Goal: Task Accomplishment & Management: Manage account settings

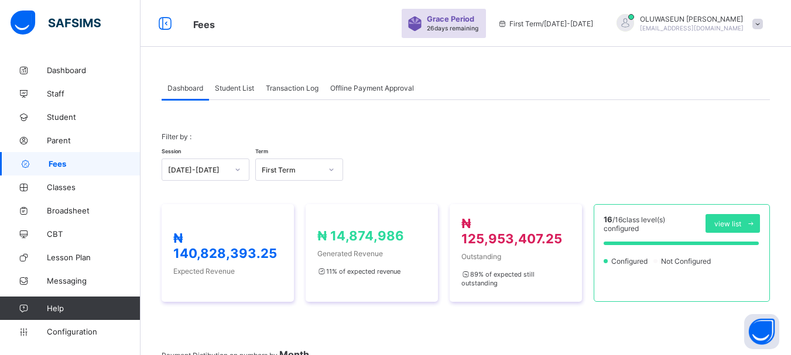
click at [249, 88] on span "Student List" at bounding box center [234, 88] width 39 height 9
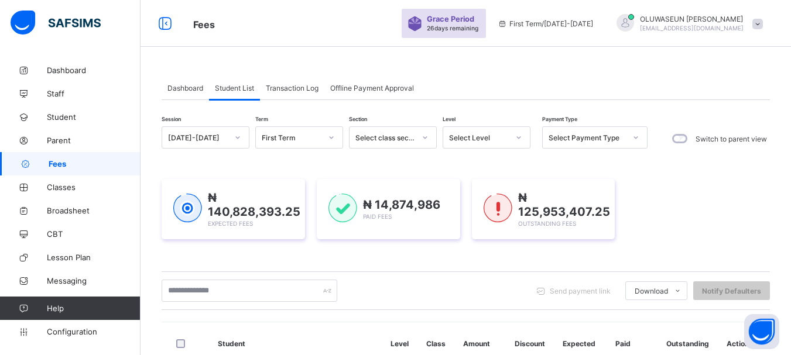
click at [523, 138] on div at bounding box center [519, 137] width 20 height 19
click at [521, 138] on icon at bounding box center [518, 138] width 7 height 12
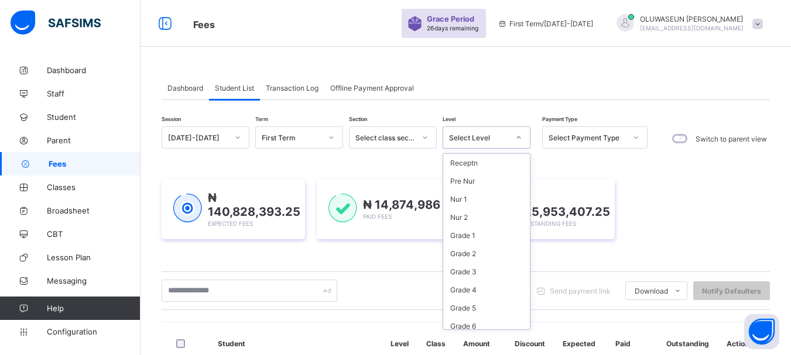
scroll to position [115, 0]
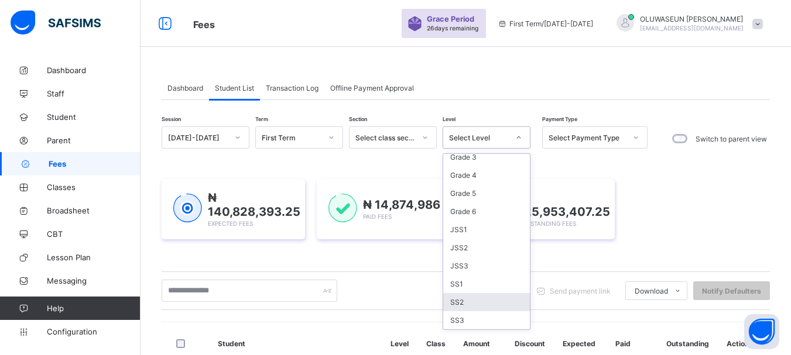
type input "*"
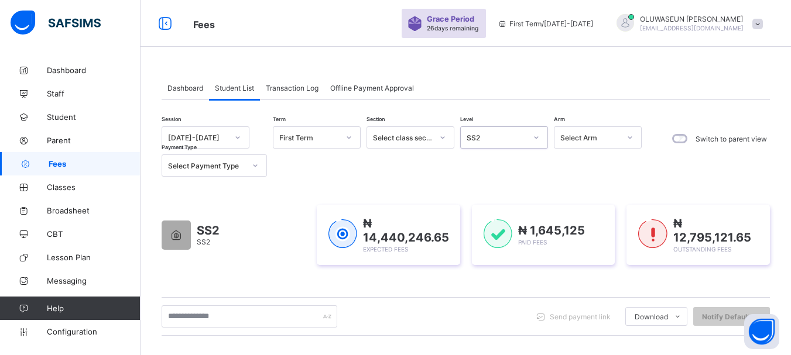
click at [255, 168] on icon at bounding box center [255, 166] width 7 height 12
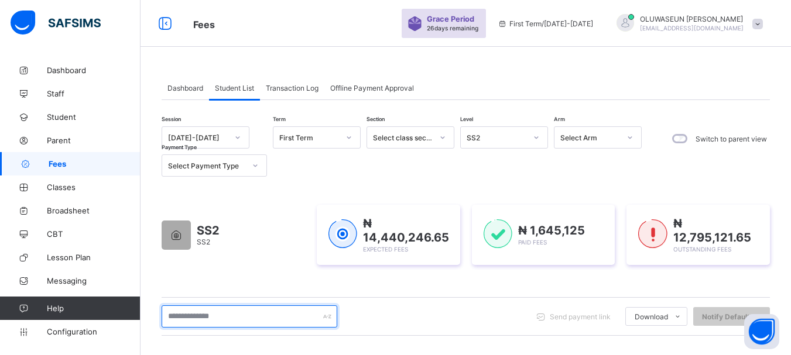
click at [241, 317] on input "text" at bounding box center [250, 317] width 176 height 22
type input "******"
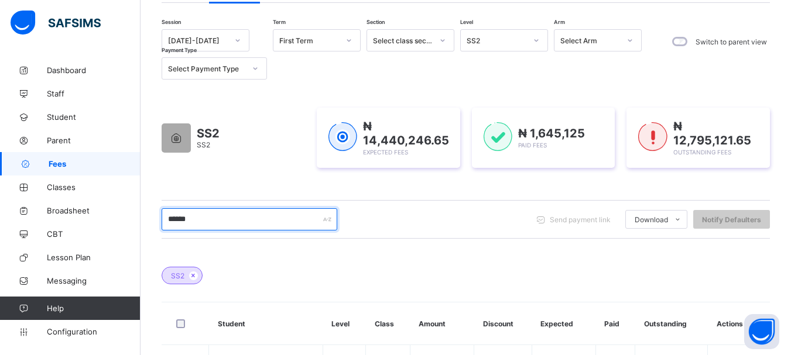
scroll to position [158, 0]
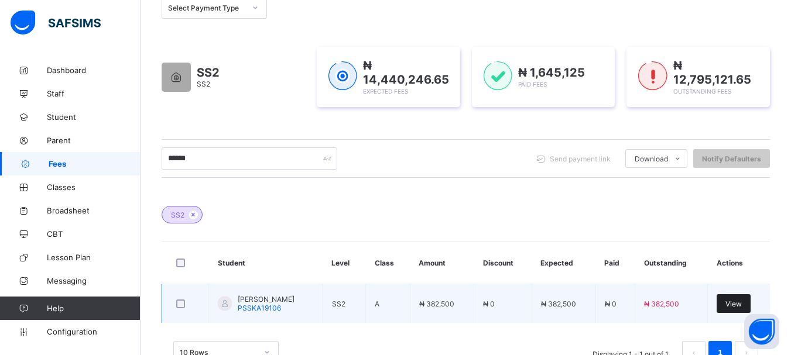
click at [742, 306] on span "View" at bounding box center [734, 304] width 16 height 9
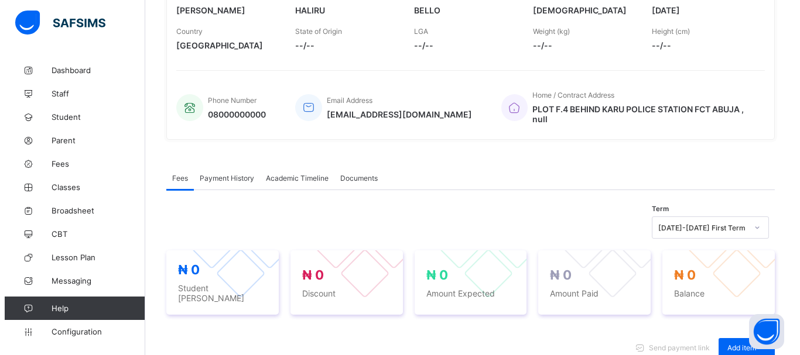
scroll to position [382, 0]
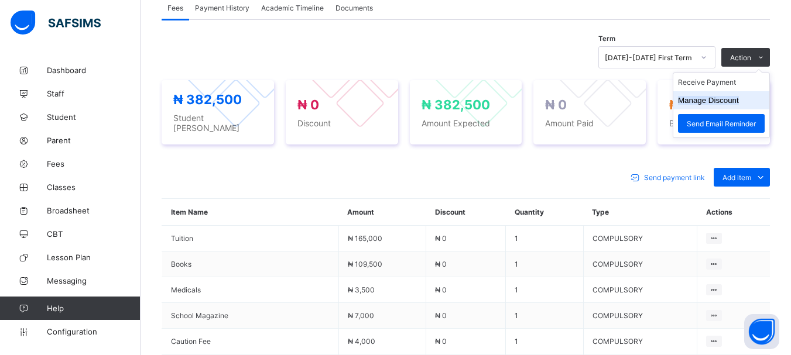
click at [726, 101] on button "Manage Discount" at bounding box center [708, 100] width 61 height 9
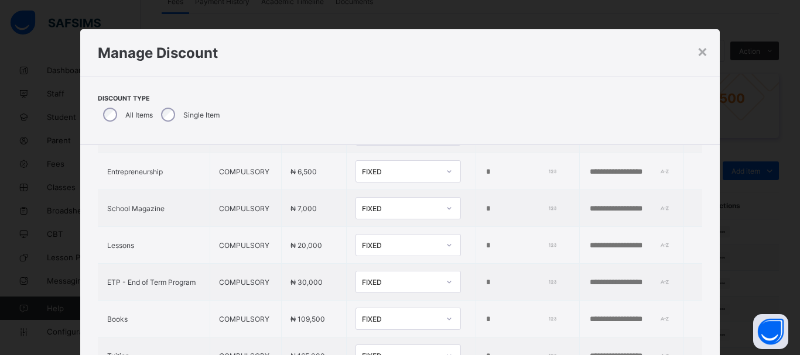
scroll to position [481, 0]
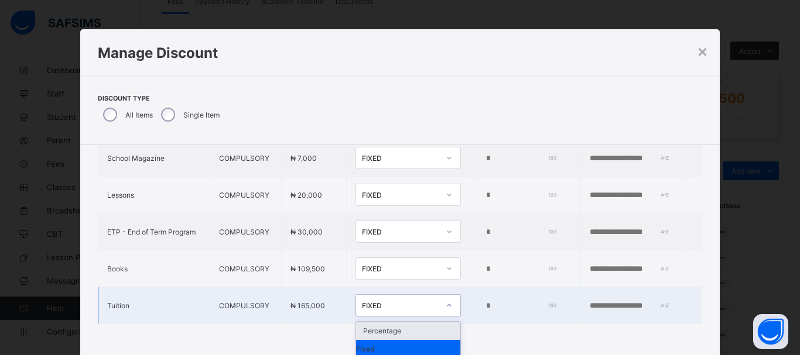
click at [446, 305] on icon at bounding box center [449, 306] width 7 height 12
click at [406, 324] on div "Percentage" at bounding box center [408, 331] width 104 height 18
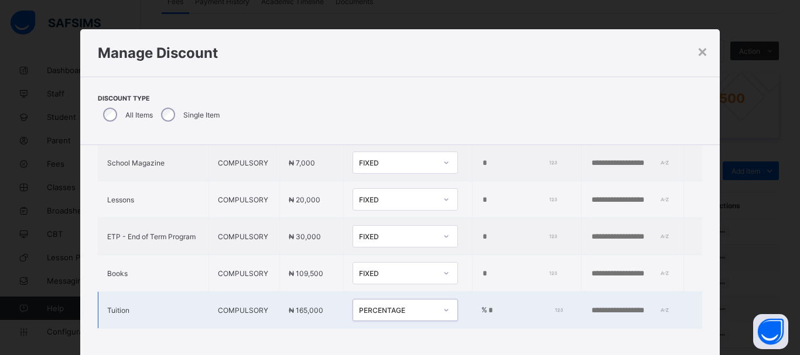
click at [487, 306] on input "*" at bounding box center [524, 310] width 74 height 9
type input "***"
click at [590, 306] on input "text" at bounding box center [630, 310] width 81 height 9
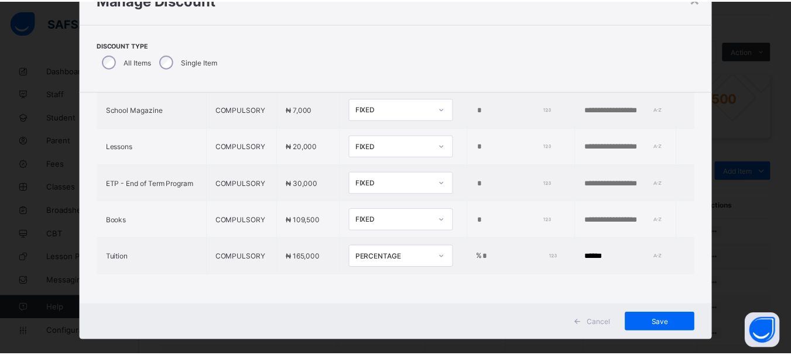
scroll to position [69, 0]
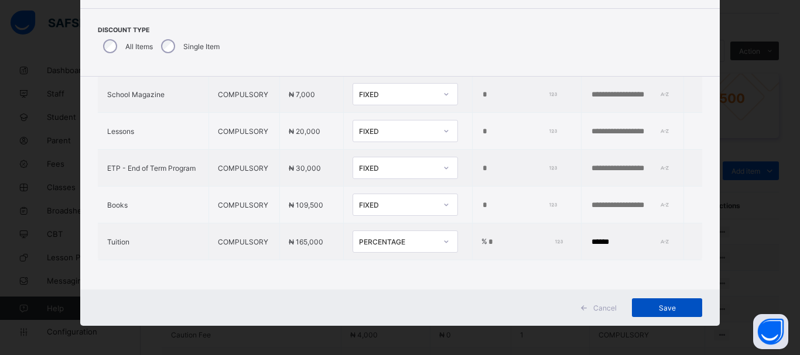
type input "******"
click at [672, 304] on span "Save" at bounding box center [667, 308] width 53 height 9
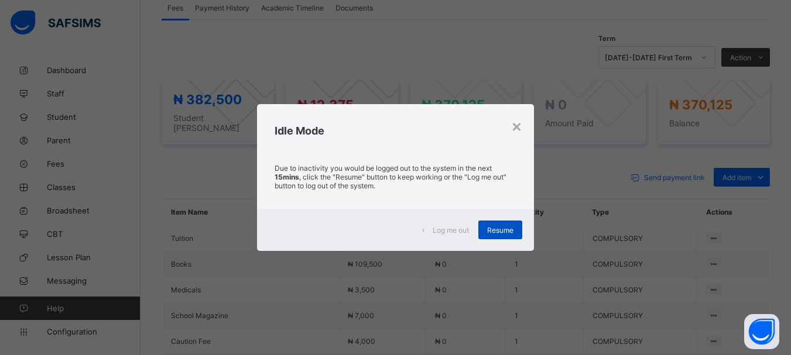
click at [500, 238] on div "Resume" at bounding box center [500, 230] width 44 height 19
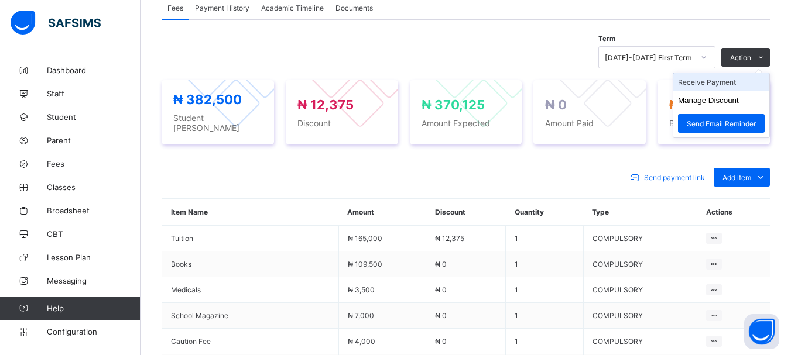
click at [735, 86] on li "Receive Payment" at bounding box center [721, 82] width 96 height 18
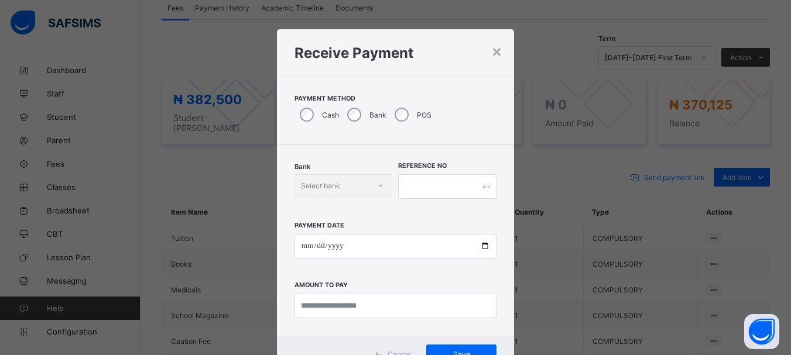
click at [375, 187] on div "Bank Select bank" at bounding box center [344, 186] width 98 height 22
click at [377, 188] on div "Bank Select bank" at bounding box center [344, 186] width 98 height 22
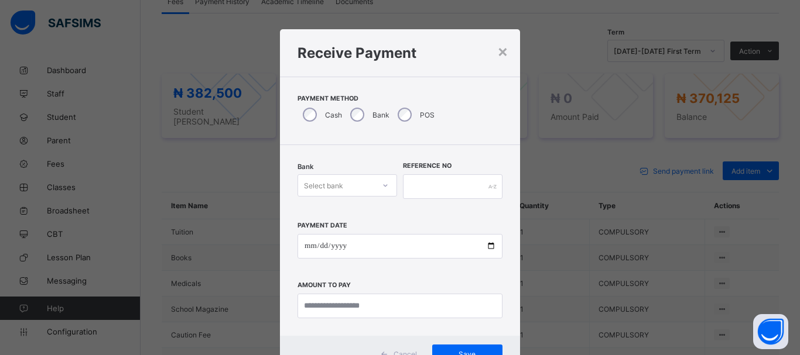
click at [384, 187] on icon at bounding box center [386, 185] width 4 height 2
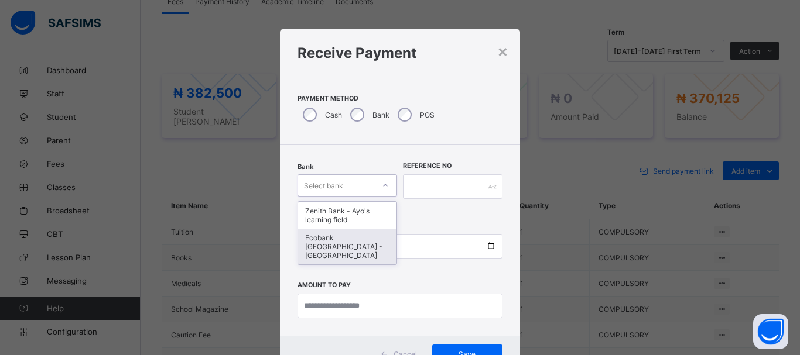
click at [361, 239] on div "Ecobank [GEOGRAPHIC_DATA] - [GEOGRAPHIC_DATA]" at bounding box center [347, 247] width 98 height 36
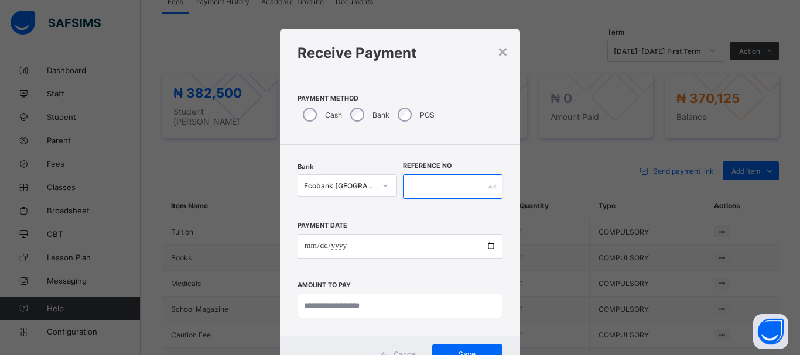
click at [412, 186] on input "text" at bounding box center [453, 187] width 100 height 25
type input "*******"
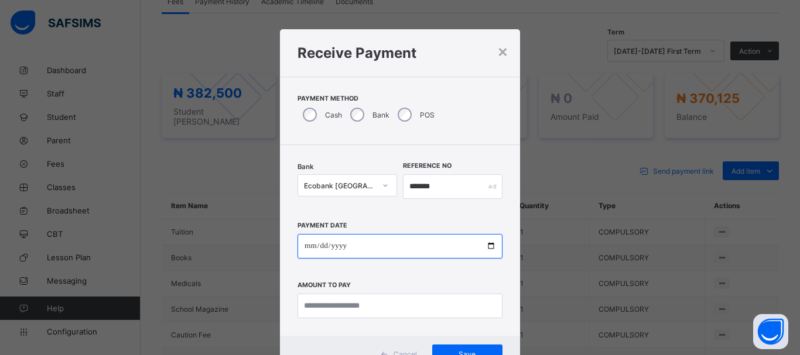
click at [305, 245] on input "date" at bounding box center [400, 246] width 205 height 25
click at [306, 244] on input "date" at bounding box center [400, 246] width 205 height 25
type input "**********"
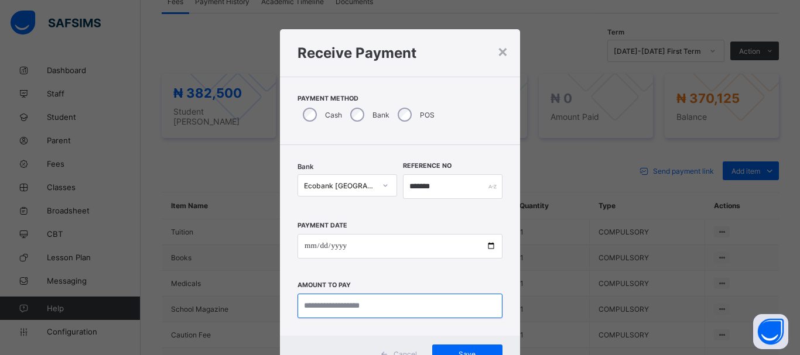
click at [326, 305] on input "currency" at bounding box center [400, 306] width 205 height 25
type input "*********"
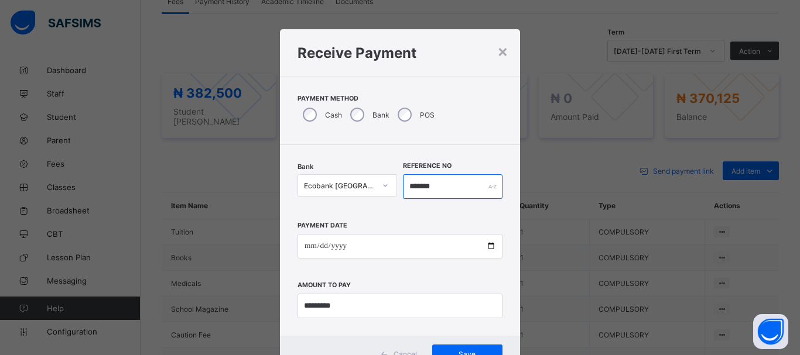
click at [444, 190] on input "*******" at bounding box center [453, 187] width 100 height 25
type input "*"
type input "******"
click at [464, 350] on span "Save" at bounding box center [467, 354] width 53 height 9
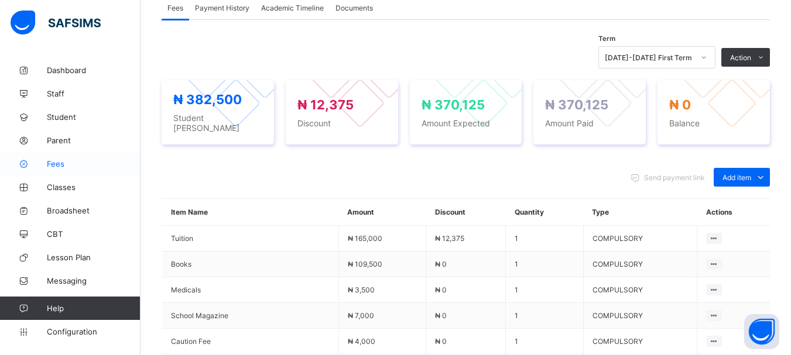
click at [60, 166] on span "Fees" at bounding box center [94, 163] width 94 height 9
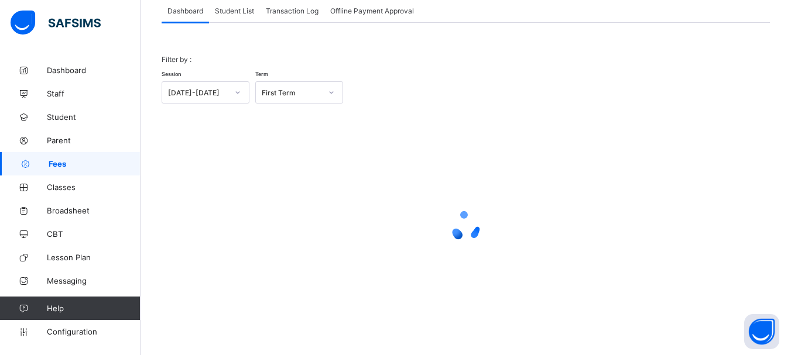
scroll to position [77, 0]
click at [230, 11] on span "Student List" at bounding box center [234, 10] width 39 height 9
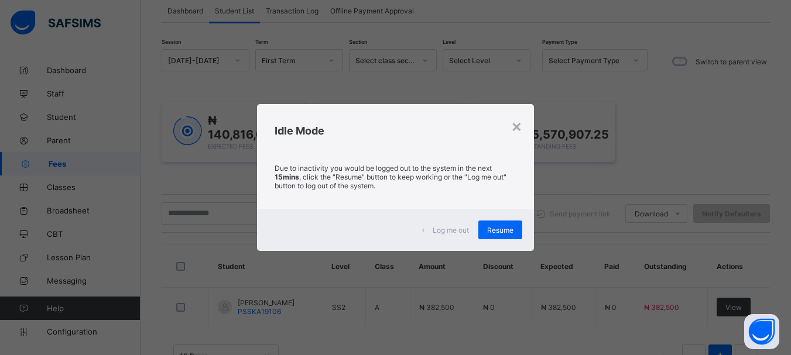
click at [505, 232] on span "Resume" at bounding box center [500, 230] width 26 height 9
click at [499, 237] on div "Session 2025-2026 Term First Term Section Select class section Level Select Lev…" at bounding box center [466, 214] width 608 height 331
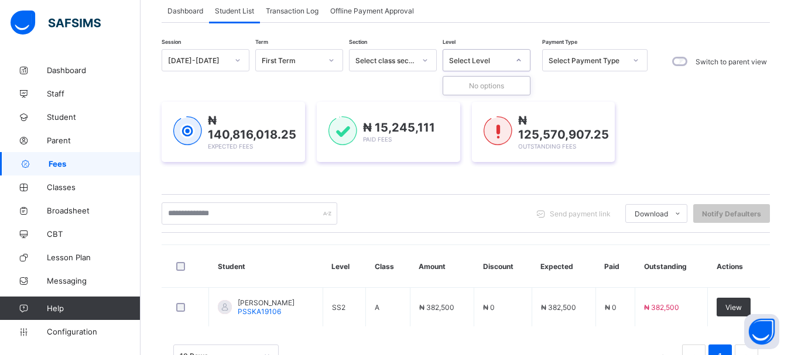
click at [517, 60] on icon at bounding box center [518, 60] width 7 height 12
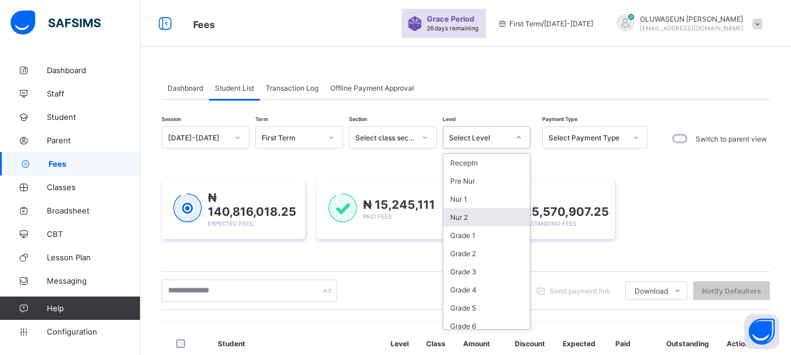
click at [473, 208] on div "Nur 2" at bounding box center [486, 217] width 87 height 18
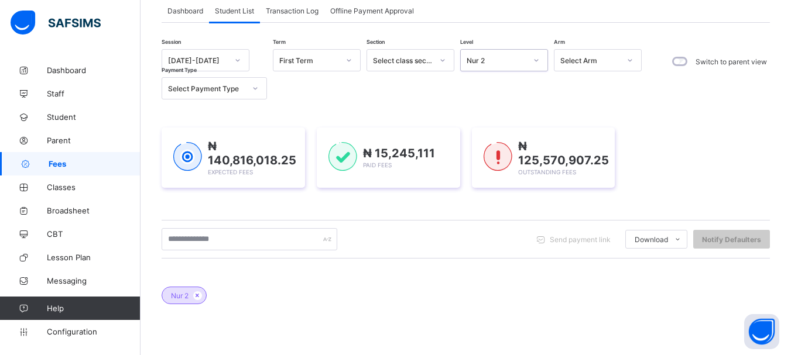
scroll to position [77, 0]
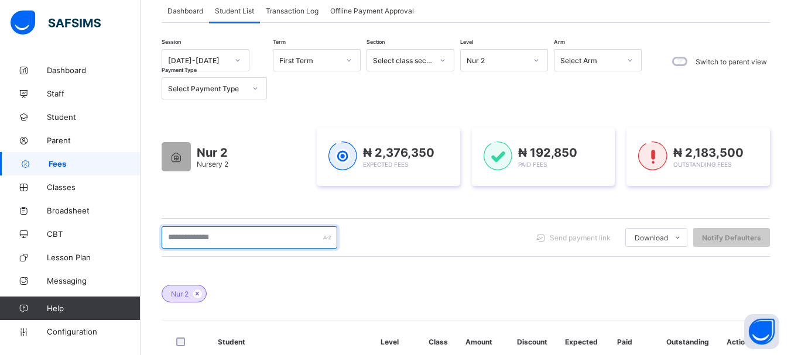
click at [223, 242] on input "text" at bounding box center [250, 238] width 176 height 22
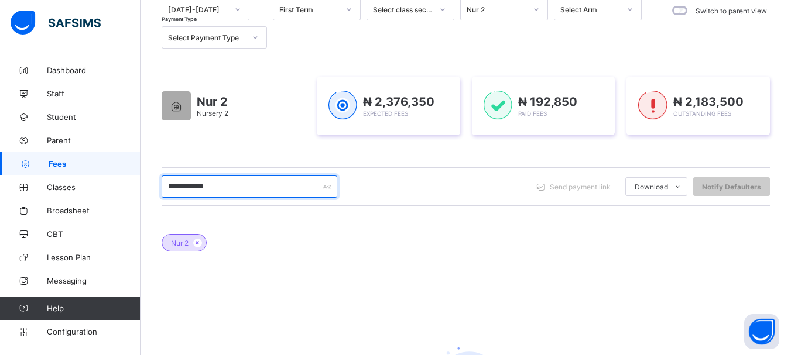
scroll to position [113, 0]
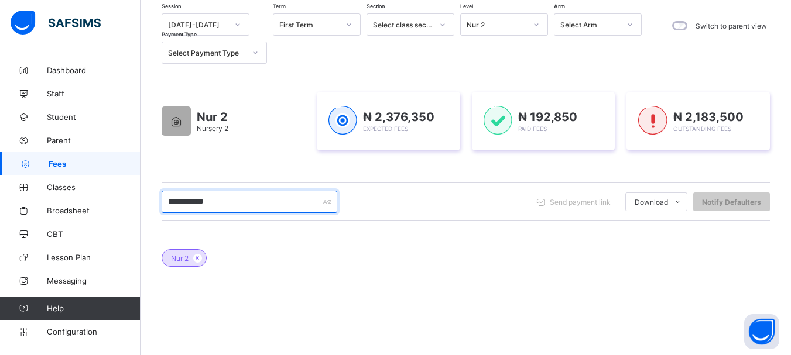
click at [231, 208] on input "**********" at bounding box center [250, 202] width 176 height 22
type input "**********"
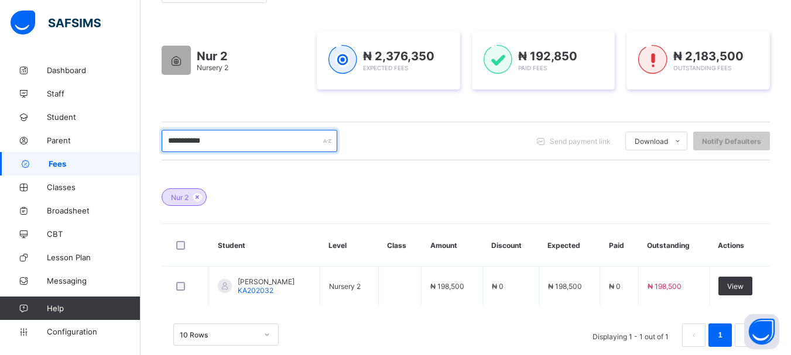
scroll to position [176, 0]
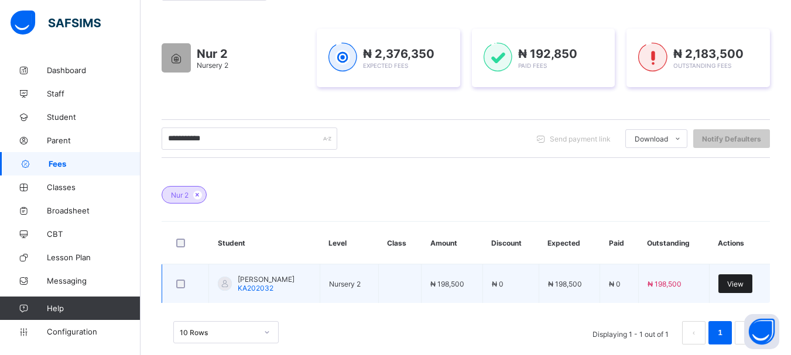
click at [744, 285] on span "View" at bounding box center [735, 284] width 16 height 9
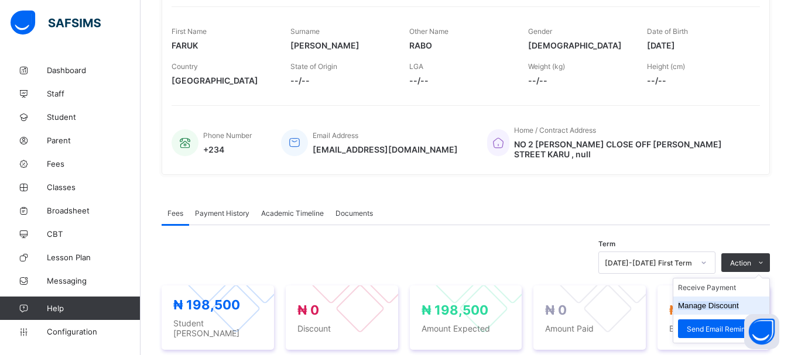
click at [710, 312] on li "Manage Discount" at bounding box center [721, 306] width 96 height 18
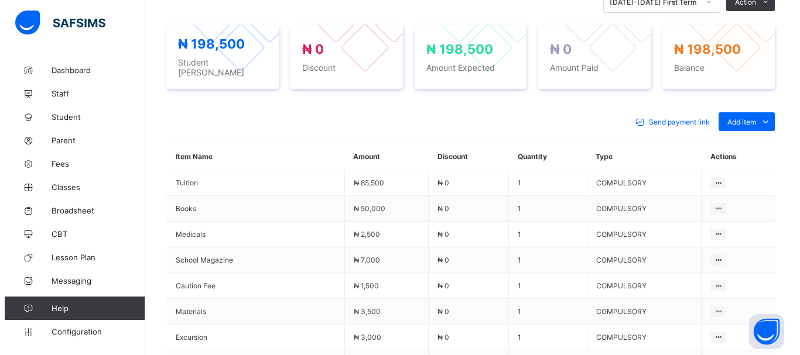
scroll to position [439, 0]
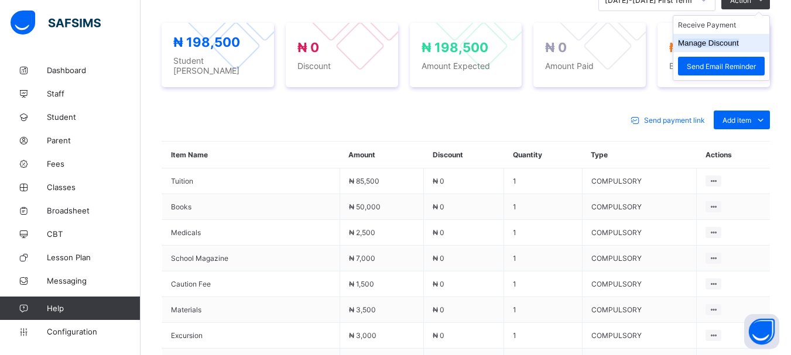
click at [730, 40] on button "Manage Discount" at bounding box center [708, 43] width 61 height 9
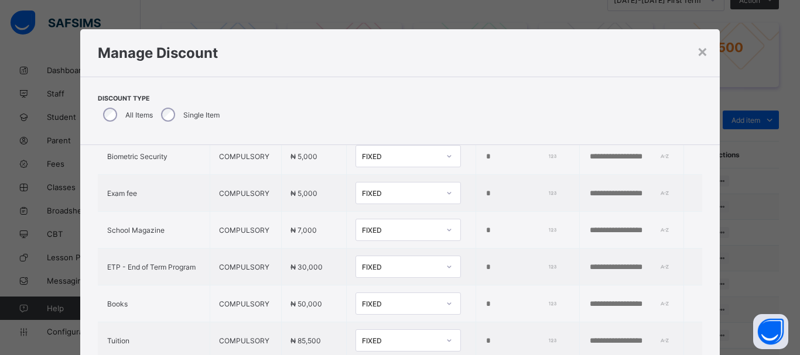
scroll to position [333, 0]
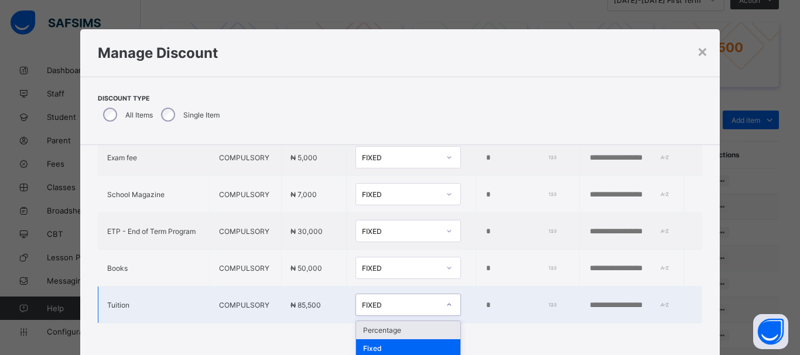
click at [446, 303] on icon at bounding box center [449, 305] width 7 height 12
click at [379, 328] on div "Percentage" at bounding box center [408, 331] width 104 height 18
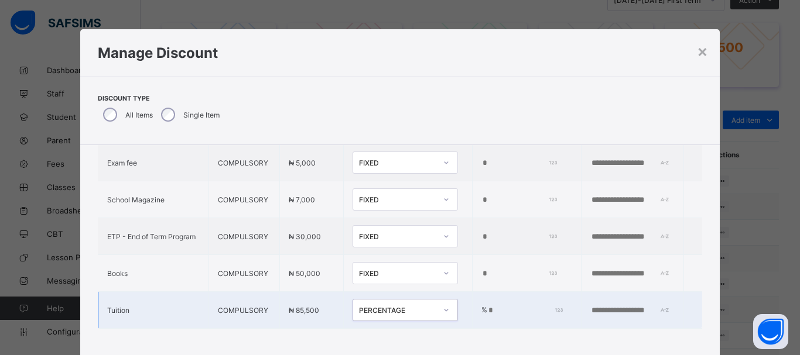
click at [472, 309] on td "% *" at bounding box center [526, 310] width 109 height 37
click at [487, 306] on input "*" at bounding box center [524, 310] width 74 height 9
type input "****"
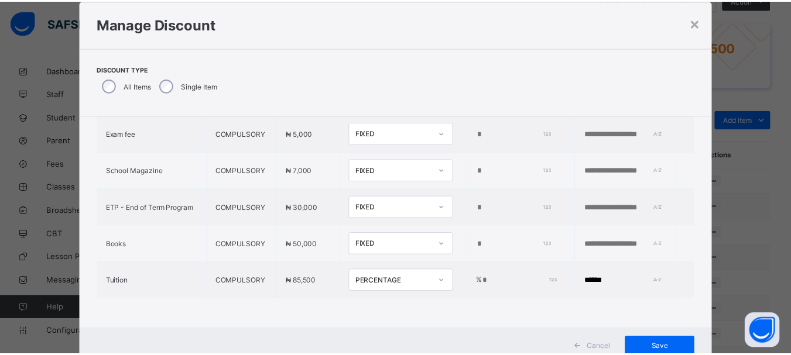
scroll to position [61, 0]
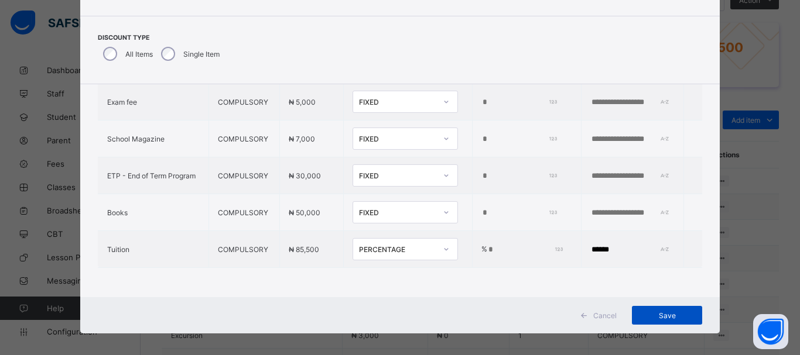
type input "******"
click at [677, 321] on div "Save" at bounding box center [667, 315] width 70 height 19
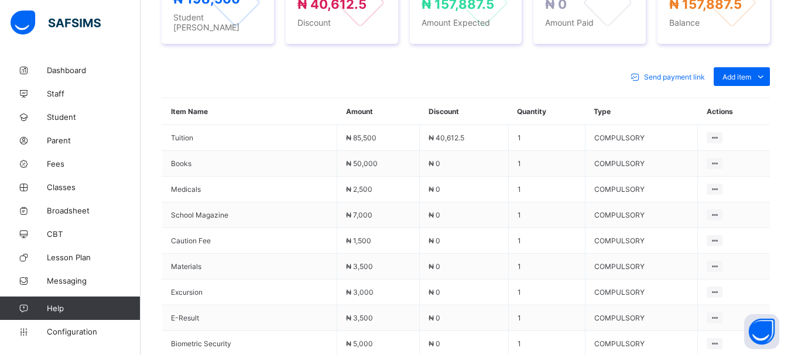
scroll to position [172, 0]
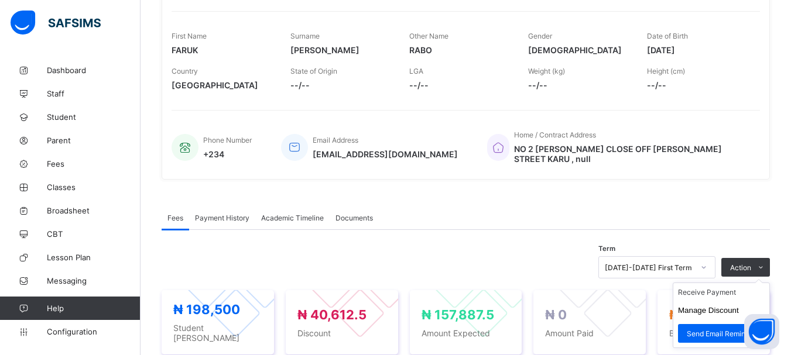
click at [735, 289] on ul "Receive Payment Manage Discount Send Email Reminder" at bounding box center [721, 316] width 97 height 66
click at [726, 296] on li "Receive Payment" at bounding box center [721, 292] width 96 height 18
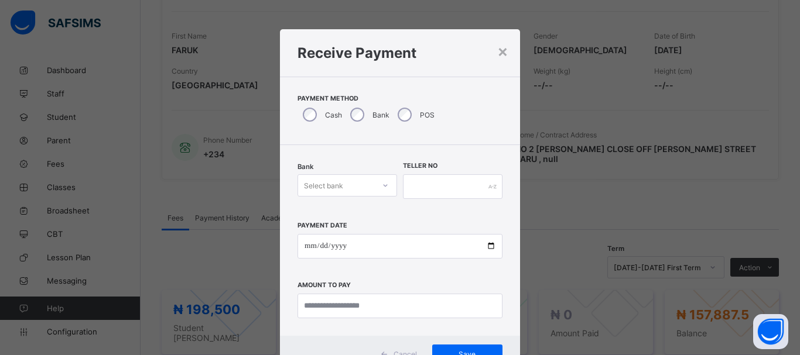
click at [384, 187] on icon at bounding box center [386, 185] width 4 height 2
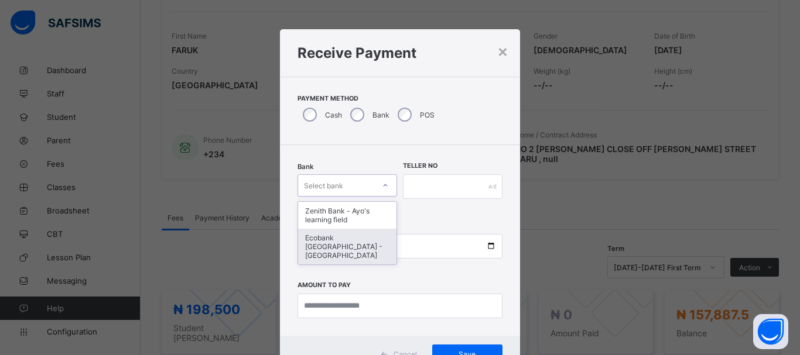
click at [358, 238] on div "Ecobank [GEOGRAPHIC_DATA] - [GEOGRAPHIC_DATA]" at bounding box center [347, 247] width 98 height 36
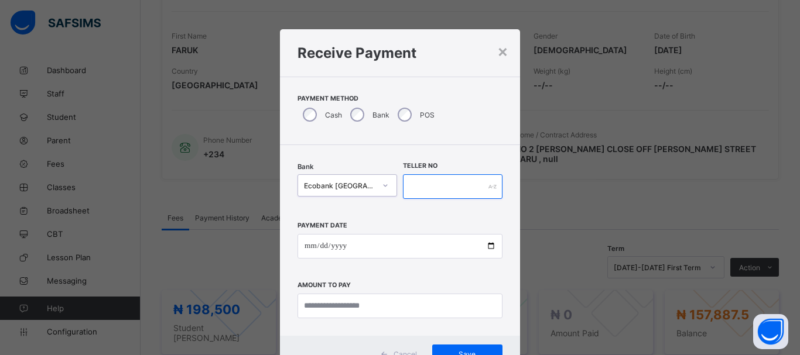
click at [427, 191] on input "text" at bounding box center [453, 187] width 100 height 25
type input "******"
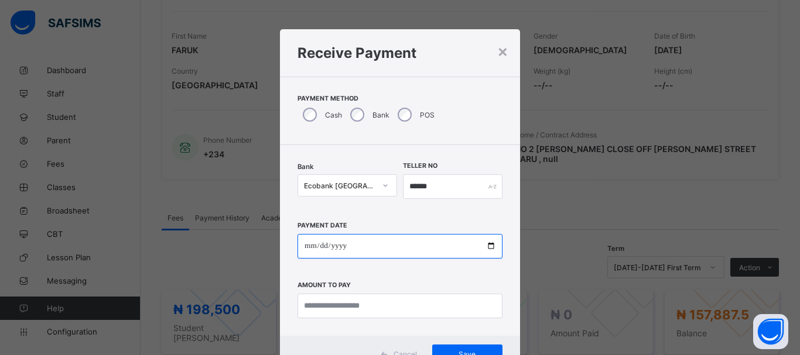
click at [308, 245] on input "date" at bounding box center [400, 246] width 205 height 25
type input "**********"
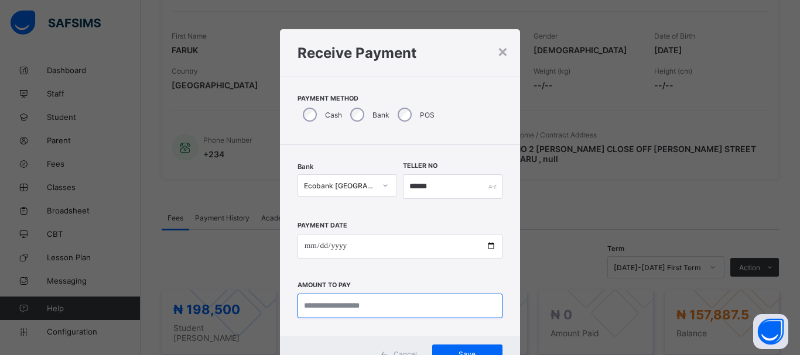
click at [327, 302] on input "currency" at bounding box center [400, 306] width 205 height 25
type input "*********"
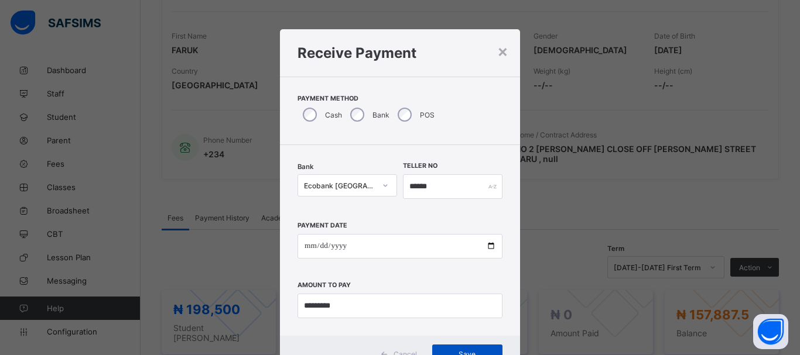
click at [465, 347] on div "Save" at bounding box center [467, 354] width 70 height 19
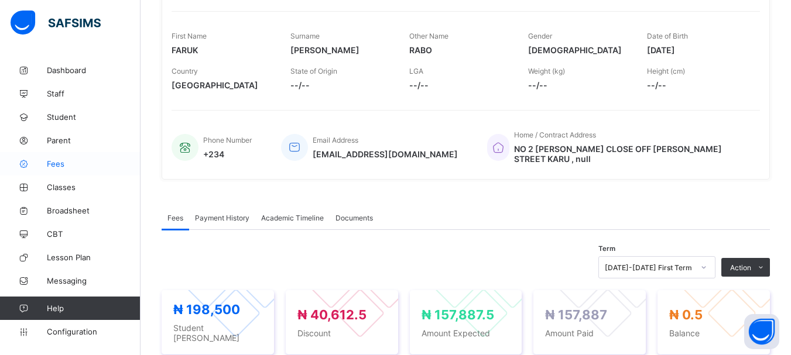
click at [53, 160] on span "Fees" at bounding box center [94, 163] width 94 height 9
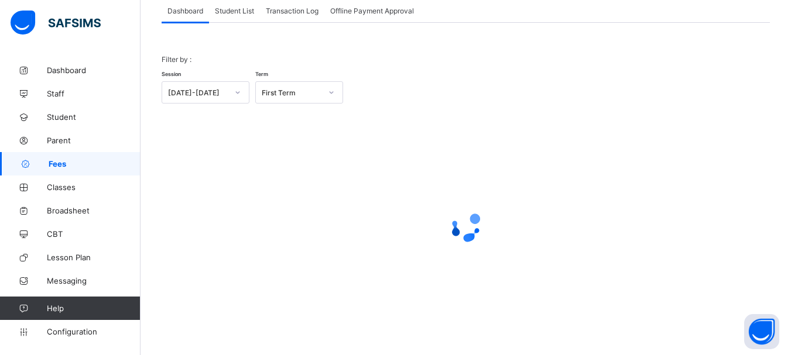
scroll to position [77, 0]
click at [241, 15] on div "Student List" at bounding box center [234, 10] width 51 height 23
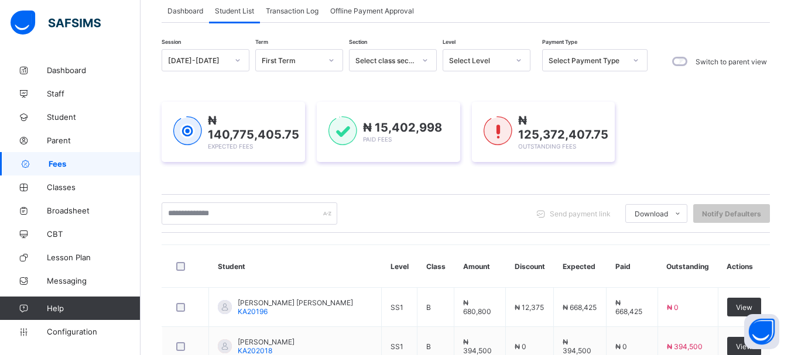
click at [518, 62] on icon at bounding box center [518, 60] width 7 height 12
click at [518, 59] on icon at bounding box center [518, 60] width 7 height 12
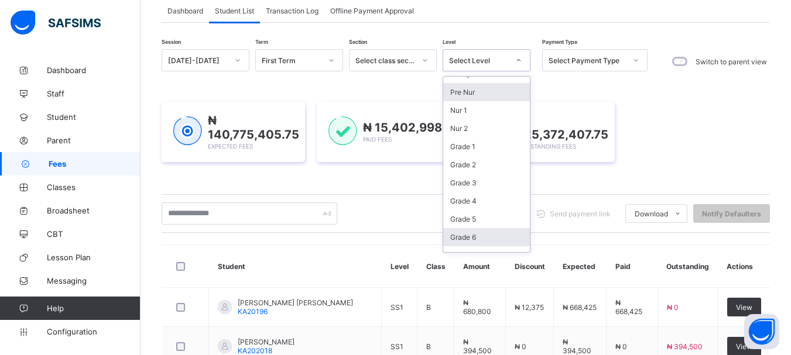
scroll to position [30, 0]
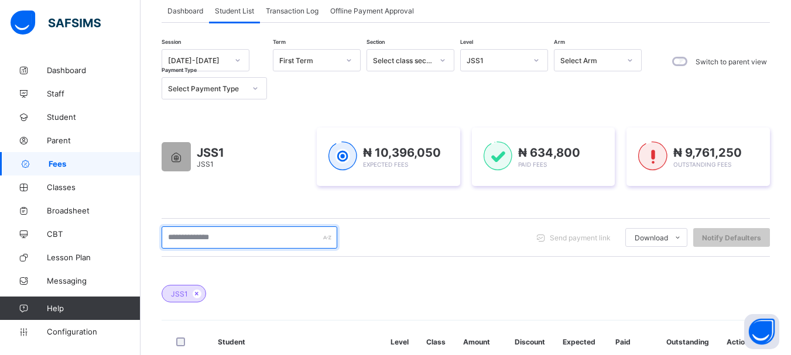
click at [223, 241] on input "text" at bounding box center [250, 238] width 176 height 22
type input "****"
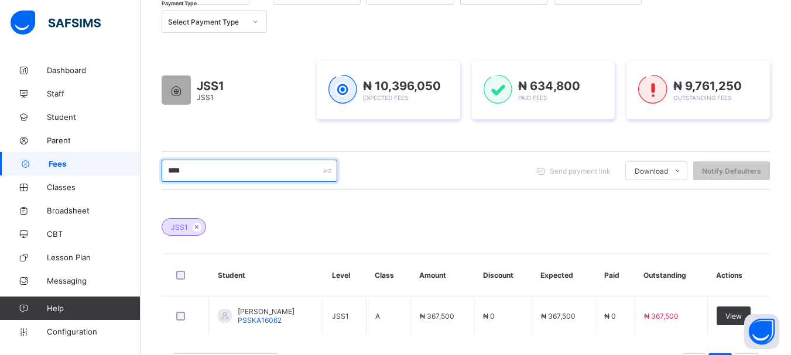
scroll to position [195, 0]
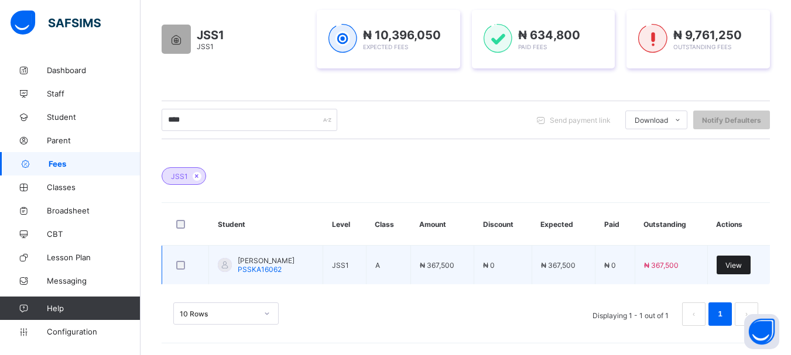
click at [738, 264] on span "View" at bounding box center [734, 265] width 16 height 9
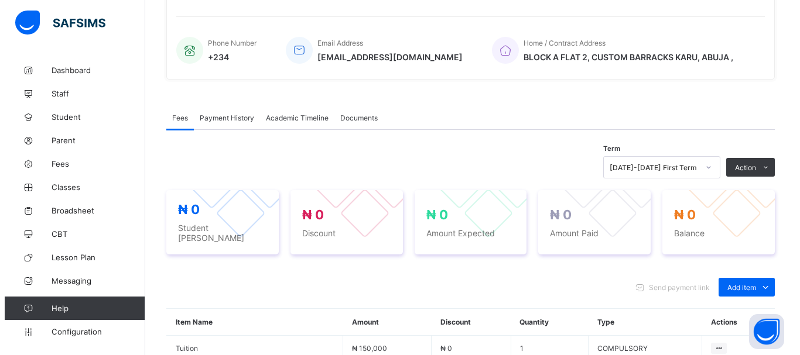
scroll to position [313, 0]
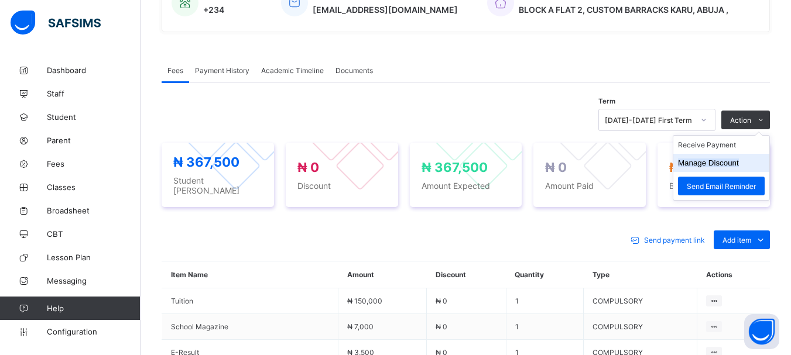
click at [720, 165] on button "Manage Discount" at bounding box center [708, 163] width 61 height 9
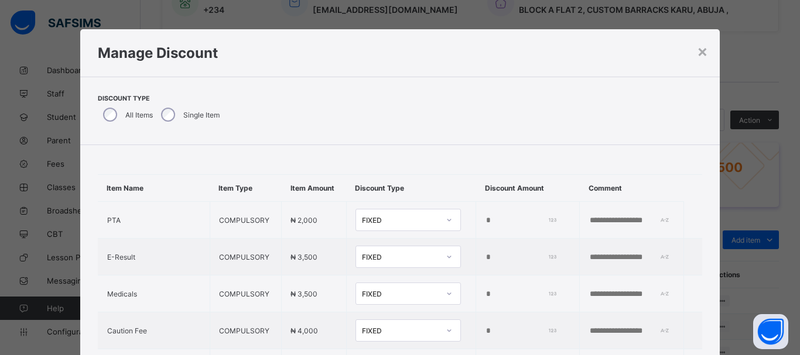
type input "*"
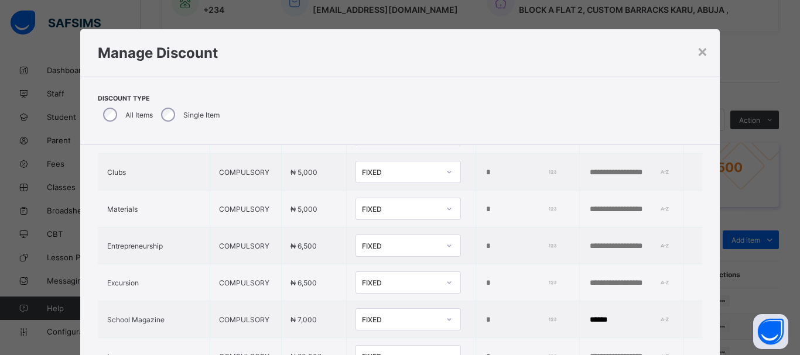
scroll to position [481, 0]
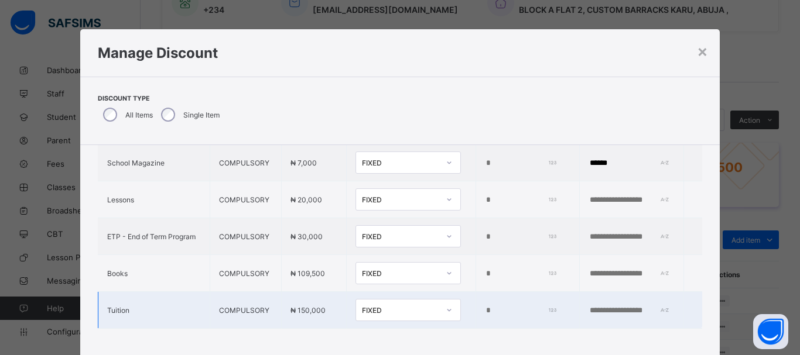
click at [446, 305] on icon at bounding box center [449, 311] width 7 height 12
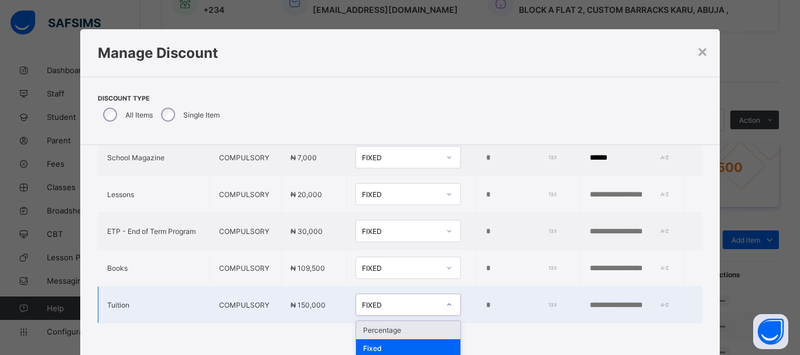
click at [401, 331] on div "Percentage" at bounding box center [408, 331] width 104 height 18
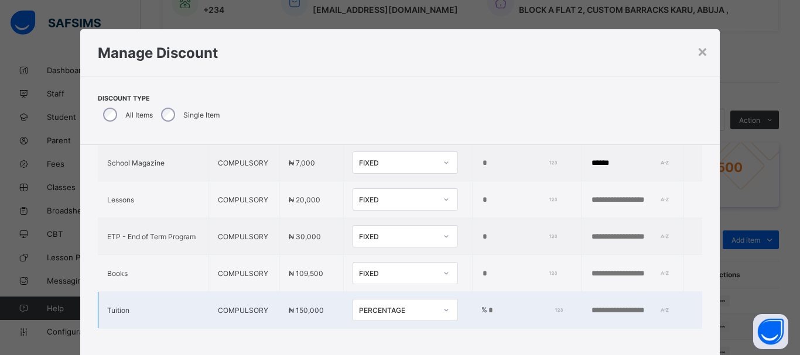
click at [487, 306] on input "*" at bounding box center [524, 310] width 74 height 9
type input "***"
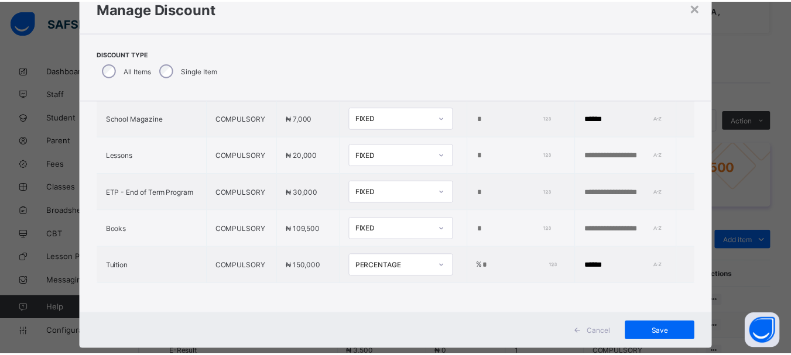
scroll to position [49, 0]
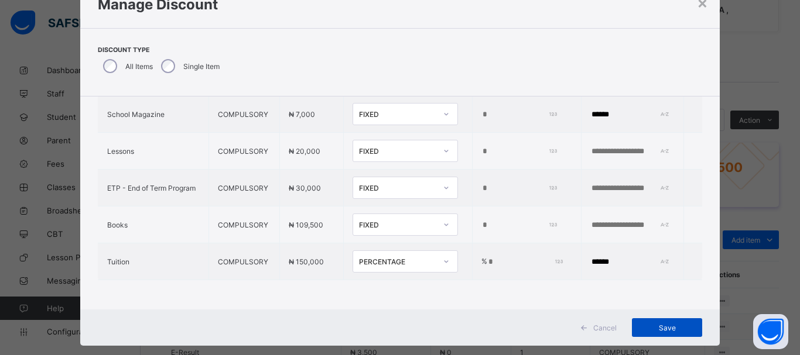
type input "******"
click at [650, 324] on span "Save" at bounding box center [667, 328] width 53 height 9
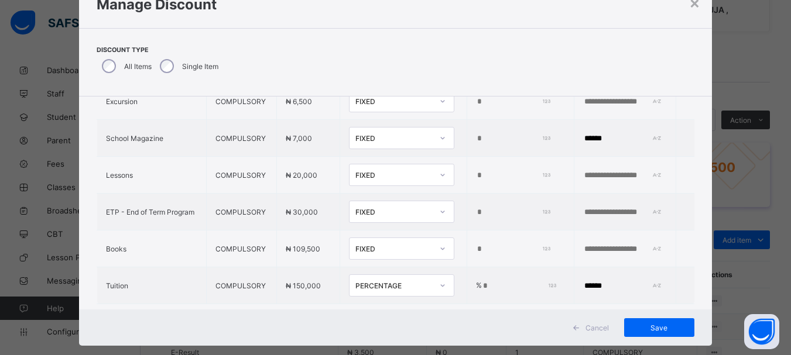
scroll to position [431, 0]
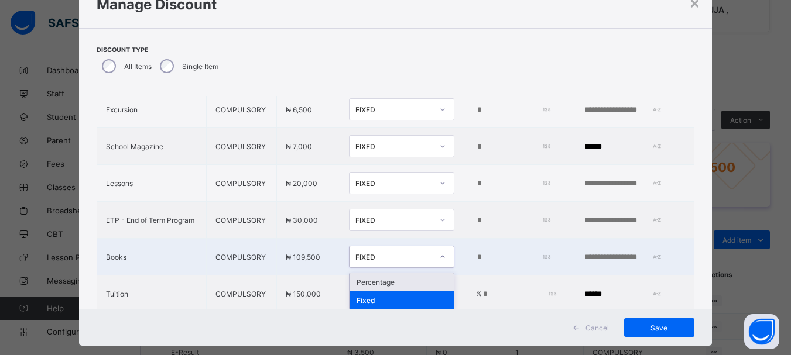
click at [439, 263] on icon at bounding box center [442, 257] width 7 height 12
click at [390, 289] on div "Percentage" at bounding box center [402, 282] width 104 height 18
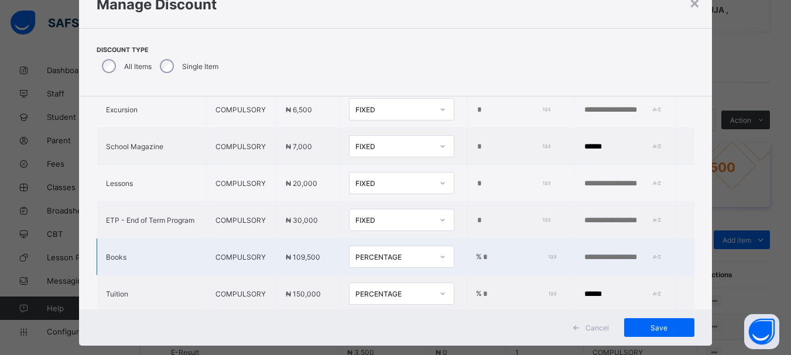
click at [482, 262] on input "*" at bounding box center [518, 257] width 73 height 9
type input "*****"
click at [585, 262] on input "text" at bounding box center [623, 257] width 81 height 9
type input "**********"
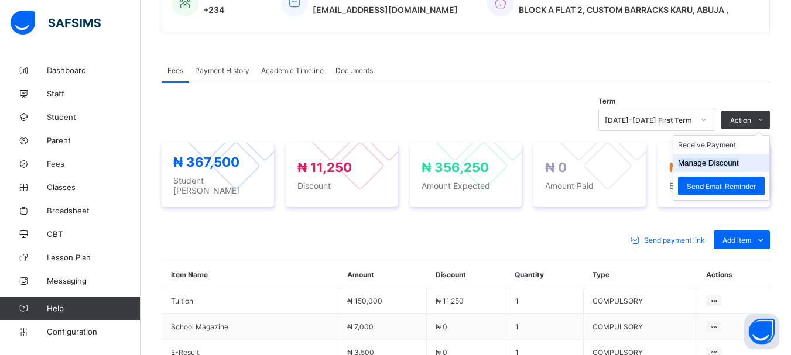
click at [725, 163] on button "Manage Discount" at bounding box center [708, 163] width 61 height 9
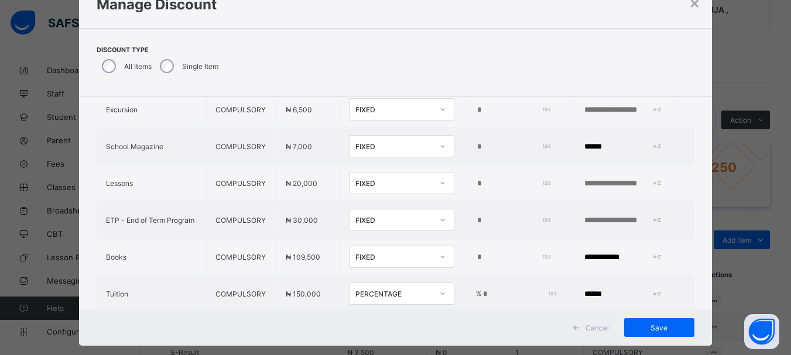
click at [439, 263] on icon at bounding box center [442, 257] width 7 height 12
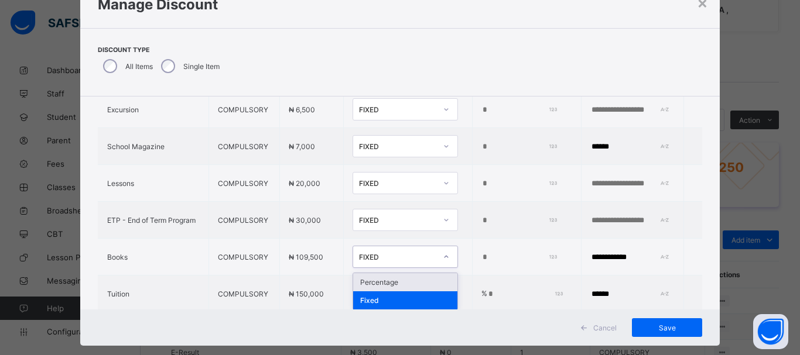
click at [384, 292] on div "Percentage" at bounding box center [405, 282] width 104 height 18
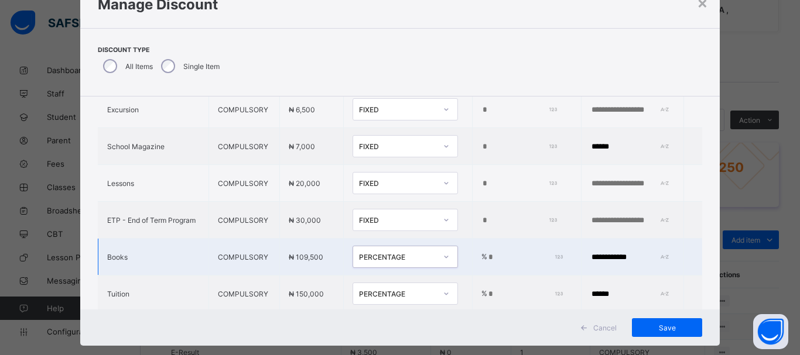
click at [487, 262] on input "*" at bounding box center [524, 257] width 74 height 9
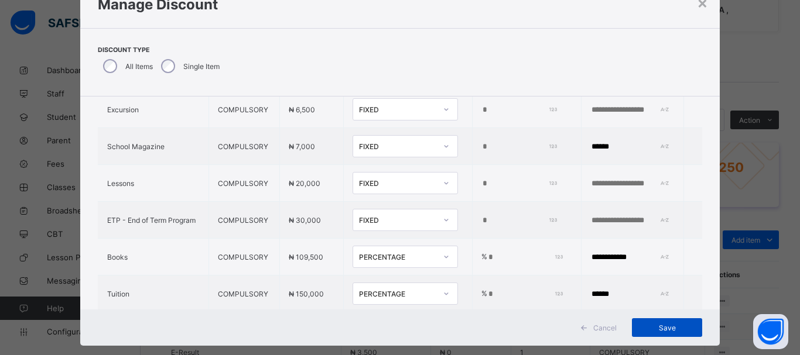
type input "*****"
click at [676, 327] on span "Save" at bounding box center [667, 328] width 53 height 9
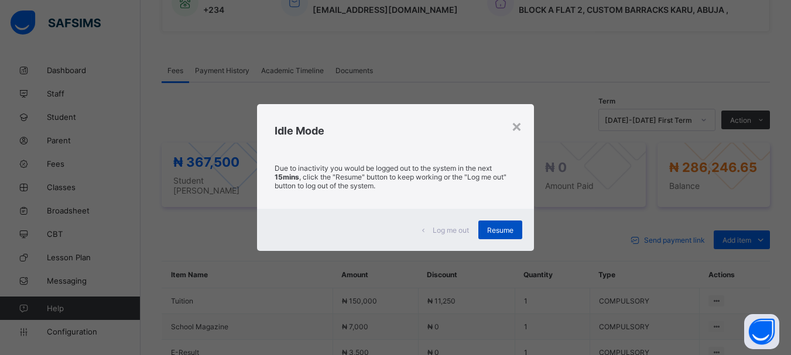
click at [505, 232] on span "Resume" at bounding box center [500, 230] width 26 height 9
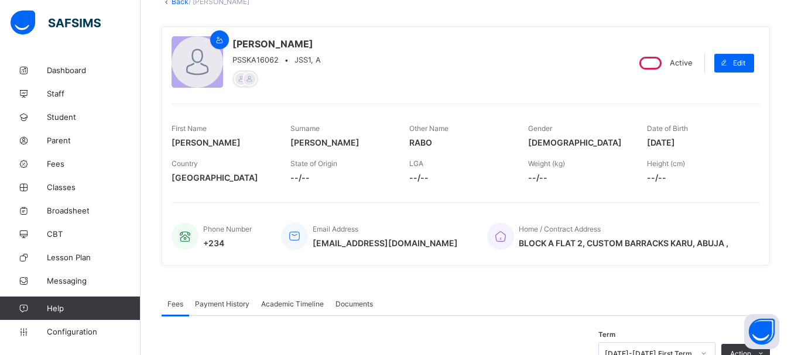
scroll to position [109, 0]
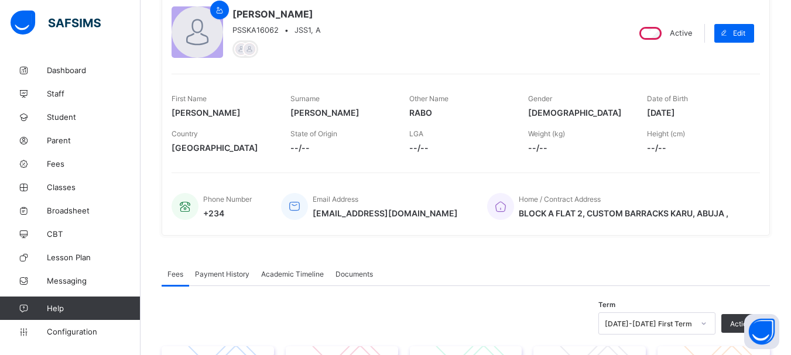
drag, startPoint x: 798, startPoint y: 98, endPoint x: 466, endPoint y: 48, distance: 335.2
click at [466, 48] on div "[PERSON_NAME] PSSKA16062 • JSS1, A" at bounding box center [395, 32] width 447 height 53
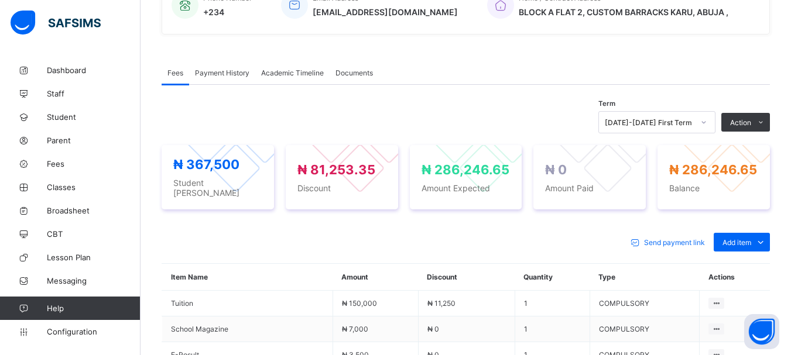
scroll to position [313, 0]
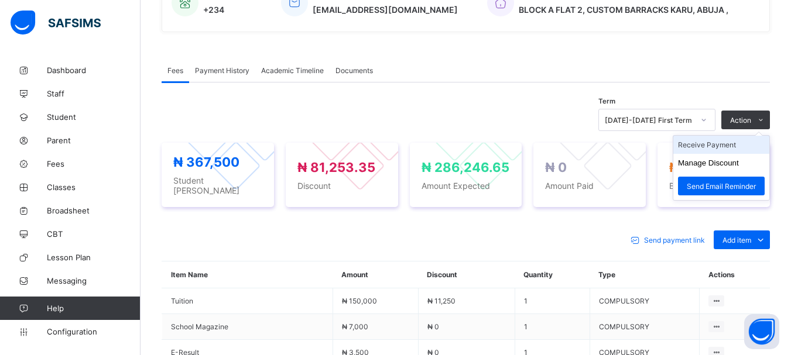
click at [719, 145] on li "Receive Payment" at bounding box center [721, 145] width 96 height 18
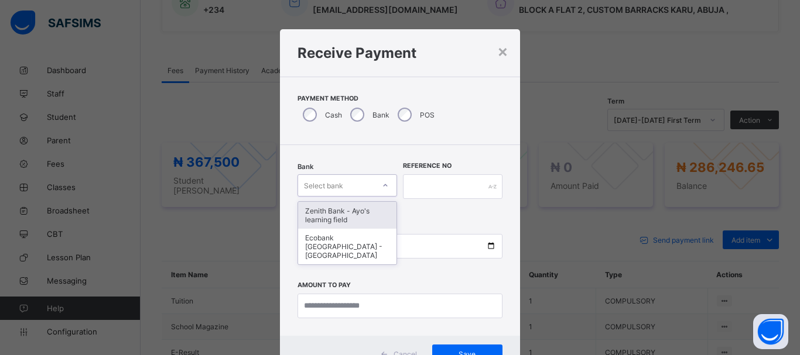
click at [382, 185] on icon at bounding box center [385, 186] width 7 height 12
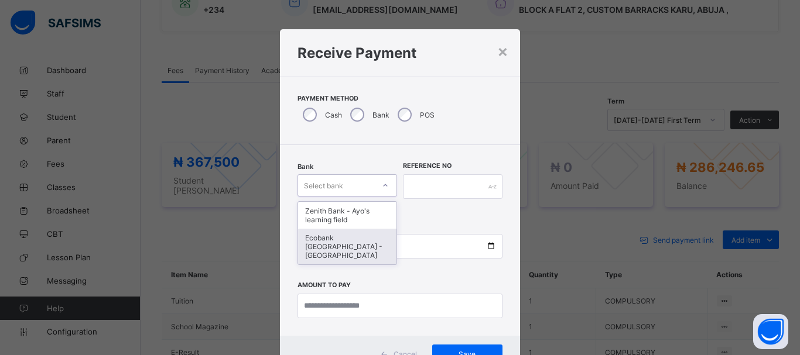
click at [348, 243] on div "Ecobank [GEOGRAPHIC_DATA] - [GEOGRAPHIC_DATA]" at bounding box center [347, 247] width 98 height 36
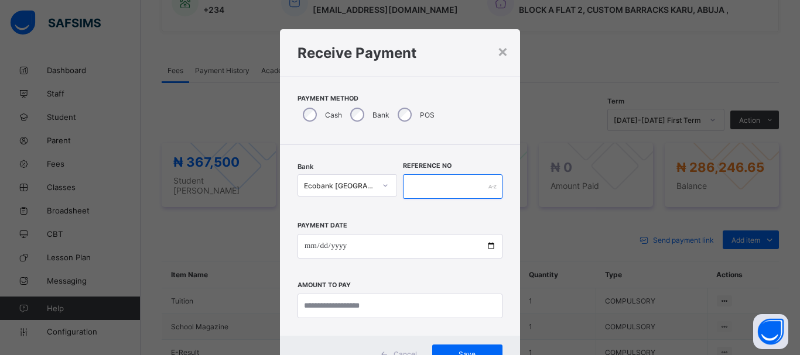
click at [416, 186] on input "text" at bounding box center [453, 187] width 100 height 25
type input "******"
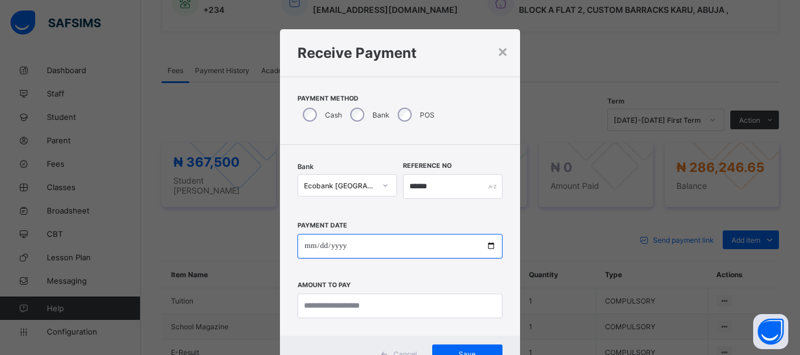
click at [308, 244] on input "date" at bounding box center [400, 246] width 205 height 25
type input "**********"
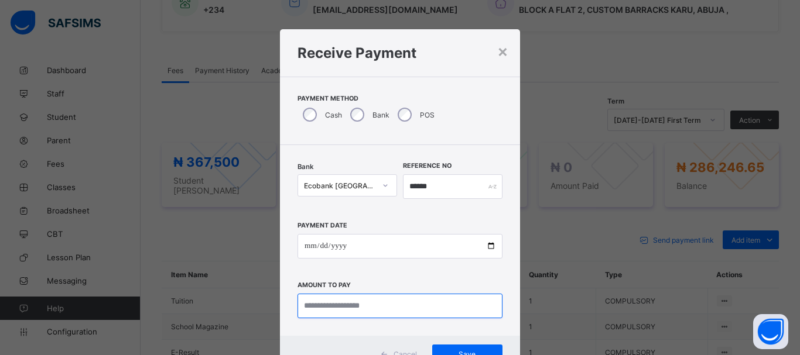
click at [327, 303] on input "currency" at bounding box center [400, 306] width 205 height 25
type input "*********"
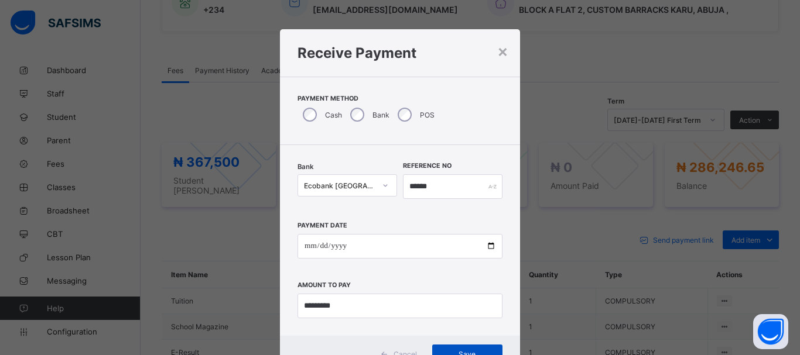
click at [486, 353] on span "Save" at bounding box center [467, 354] width 53 height 9
click at [473, 351] on span "Save" at bounding box center [461, 354] width 53 height 9
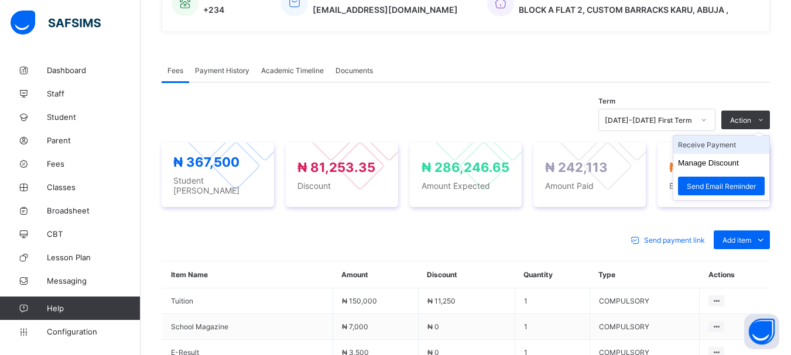
click at [720, 147] on li "Receive Payment" at bounding box center [721, 145] width 96 height 18
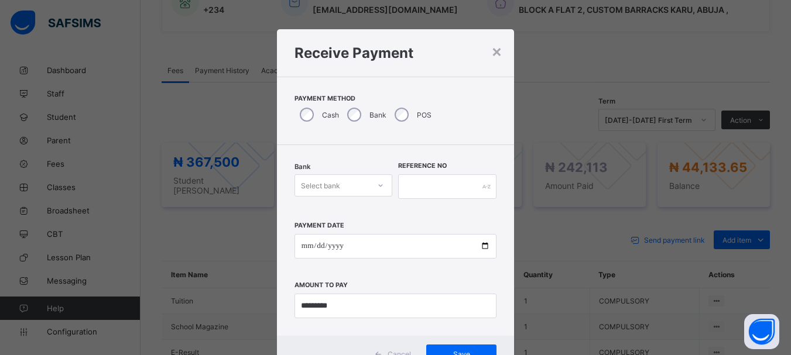
click at [346, 183] on div "Select bank" at bounding box center [332, 185] width 75 height 16
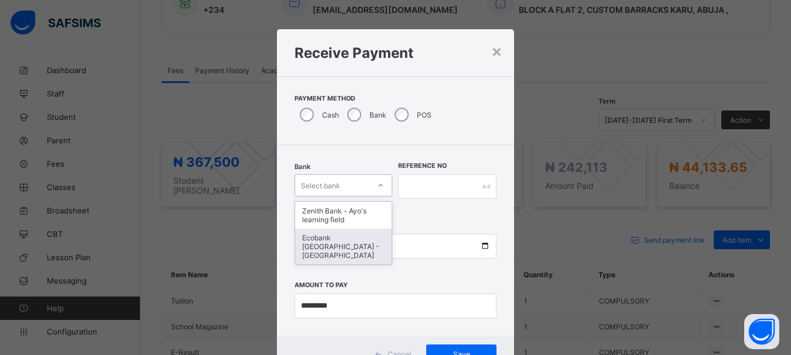
click at [343, 242] on div "Ecobank [GEOGRAPHIC_DATA] - [GEOGRAPHIC_DATA]" at bounding box center [343, 247] width 97 height 36
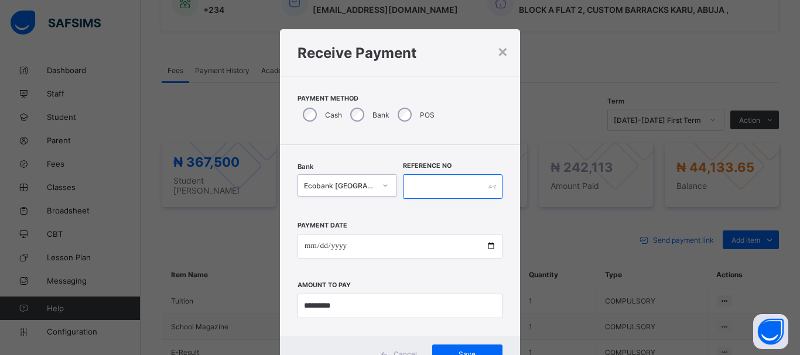
click at [439, 193] on input "text" at bounding box center [453, 187] width 100 height 25
type input "******"
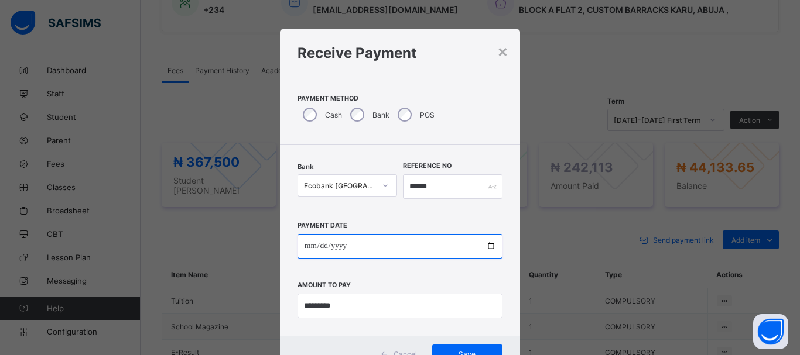
click at [306, 247] on input "date" at bounding box center [400, 246] width 205 height 25
type input "**********"
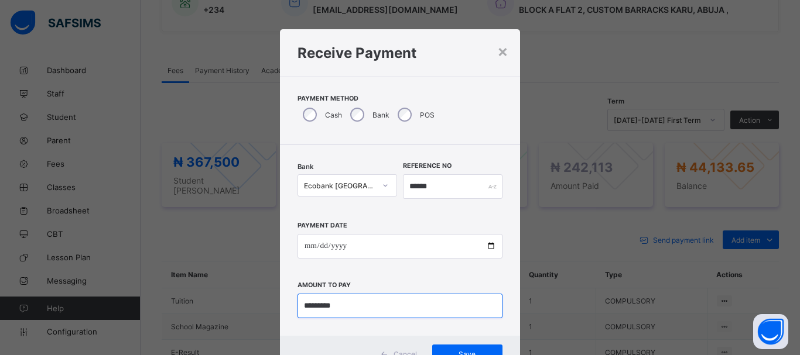
click at [348, 307] on input "currency" at bounding box center [400, 306] width 205 height 25
type input "***"
type input "********"
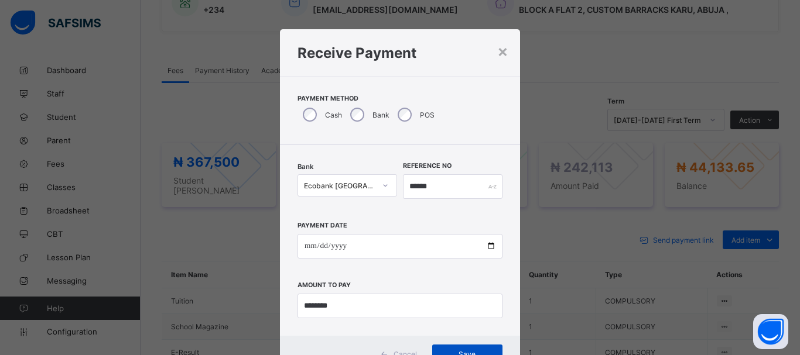
click at [456, 350] on span "Save" at bounding box center [467, 354] width 53 height 9
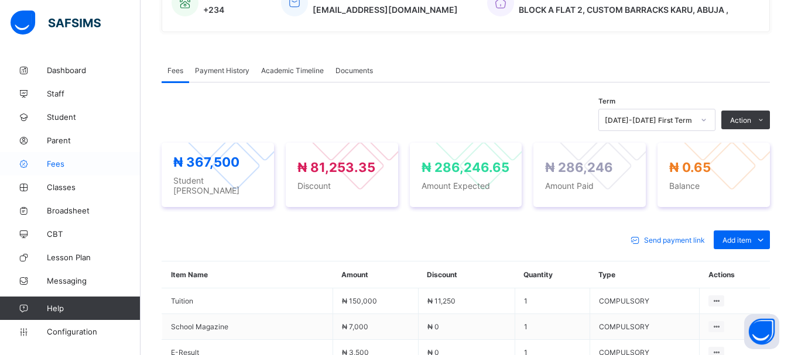
click at [67, 162] on span "Fees" at bounding box center [94, 163] width 94 height 9
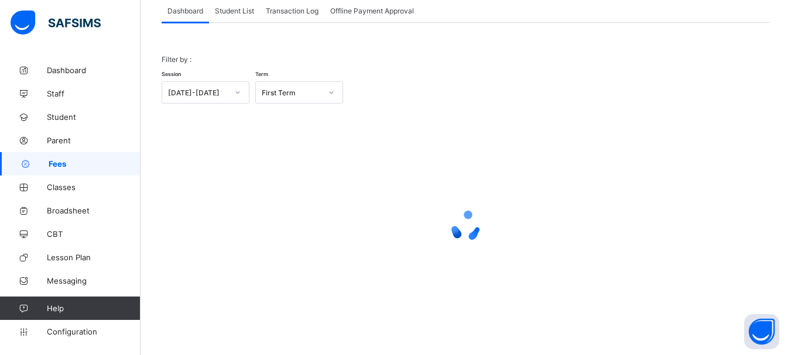
scroll to position [77, 0]
click at [239, 15] on span "Student List" at bounding box center [234, 10] width 39 height 9
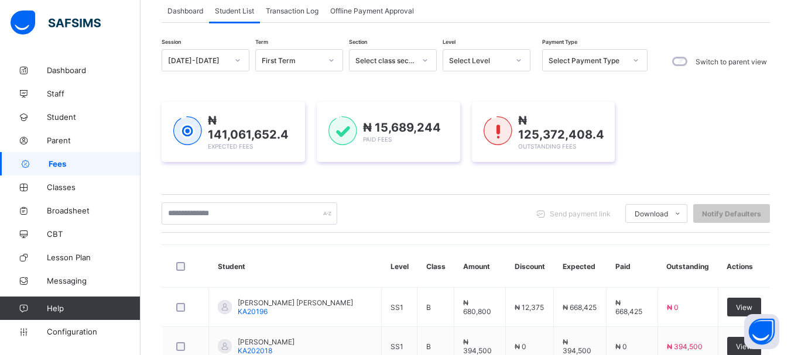
click at [519, 61] on icon at bounding box center [518, 60] width 7 height 12
click at [519, 62] on icon at bounding box center [518, 60] width 7 height 12
click at [518, 59] on icon at bounding box center [518, 60] width 7 height 12
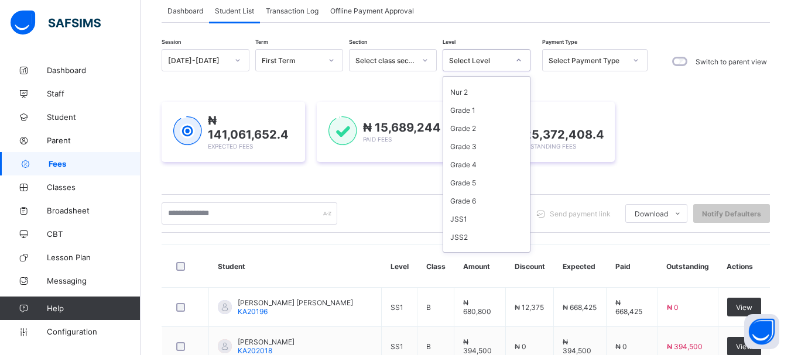
scroll to position [84, 0]
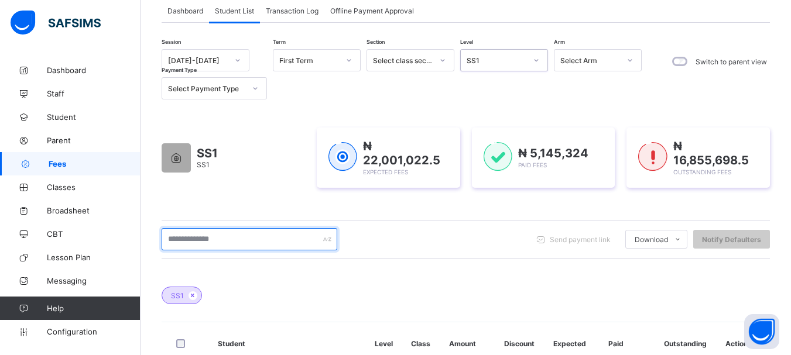
click at [236, 238] on input "text" at bounding box center [250, 239] width 176 height 22
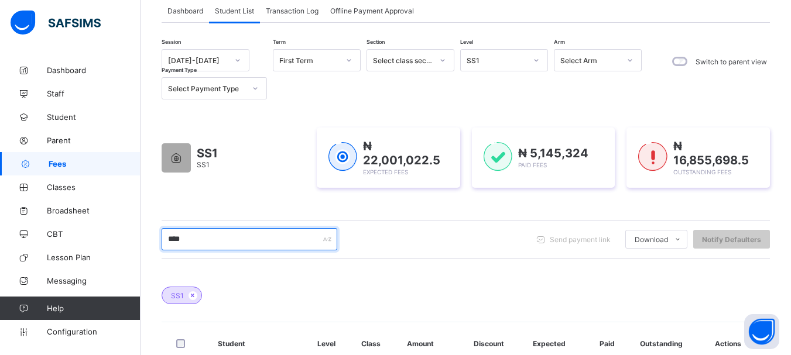
type input "****"
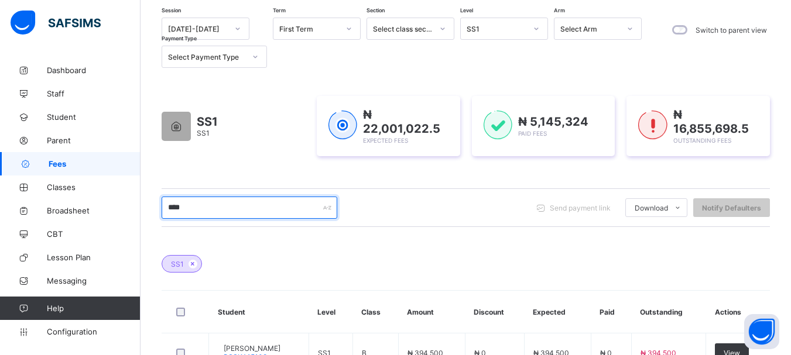
scroll to position [153, 0]
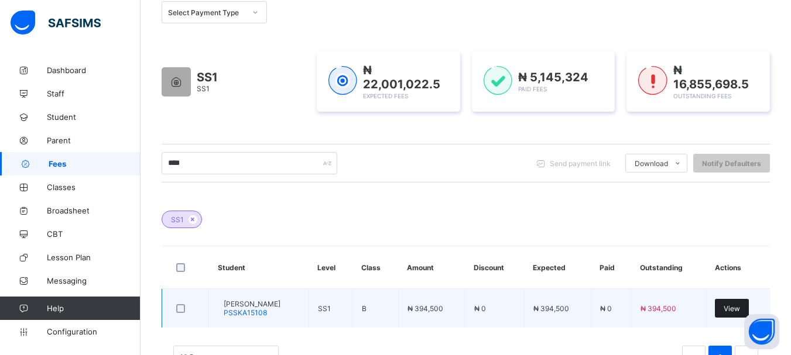
click at [740, 308] on span "View" at bounding box center [732, 309] width 16 height 9
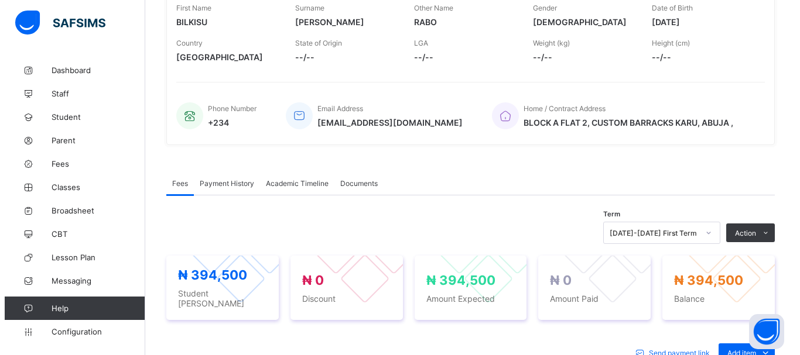
scroll to position [206, 0]
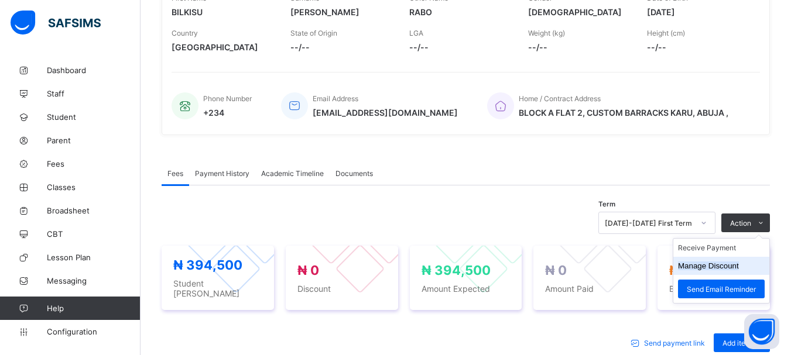
click at [726, 268] on button "Manage Discount" at bounding box center [708, 266] width 61 height 9
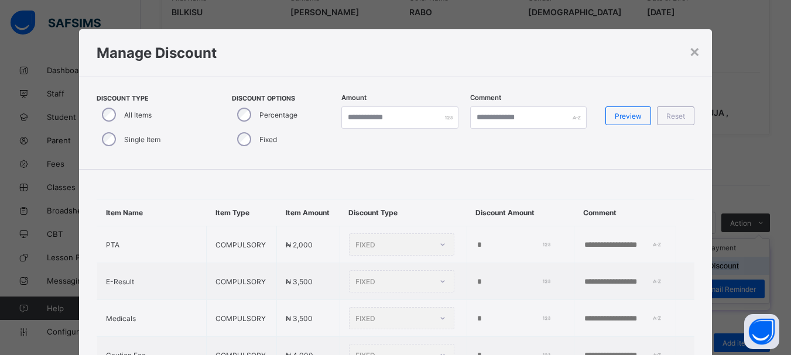
type input "*"
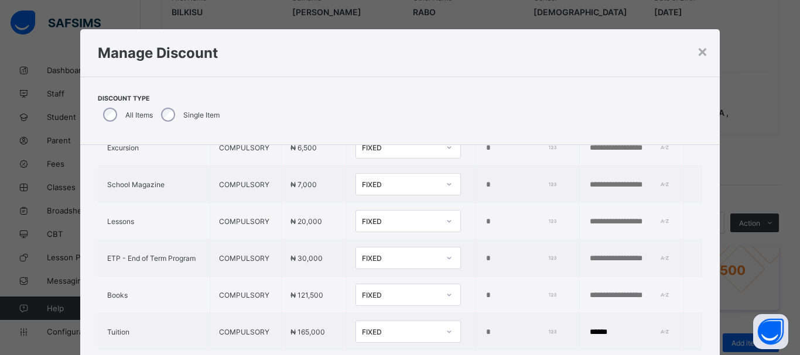
scroll to position [481, 0]
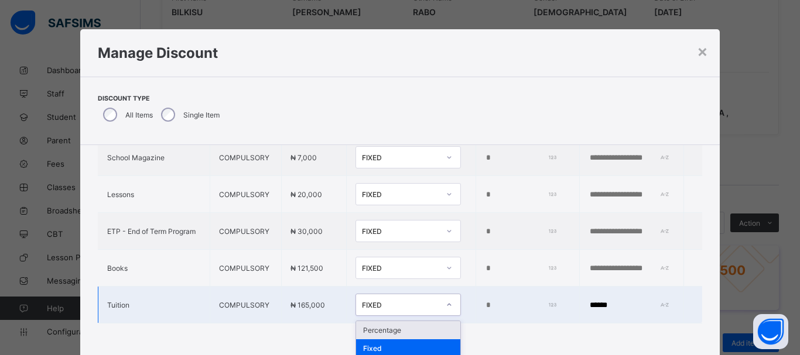
click at [446, 303] on icon at bounding box center [449, 305] width 7 height 12
click at [394, 333] on div "Percentage" at bounding box center [408, 331] width 104 height 18
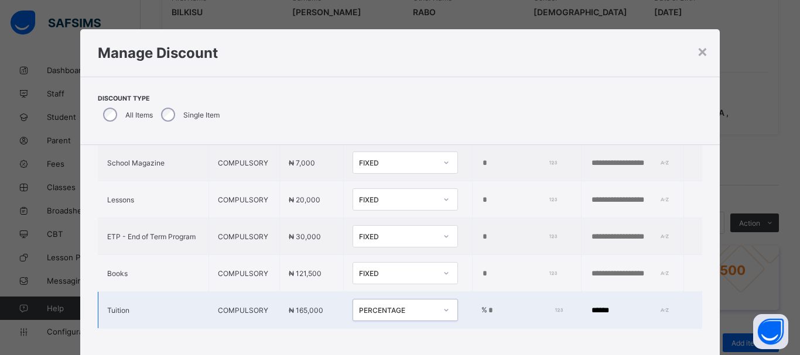
click at [487, 306] on input "*" at bounding box center [524, 310] width 74 height 9
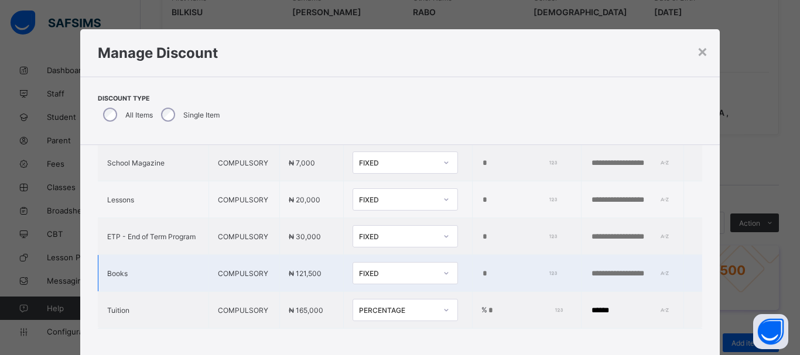
type input "***"
click at [445, 272] on icon at bounding box center [447, 273] width 4 height 2
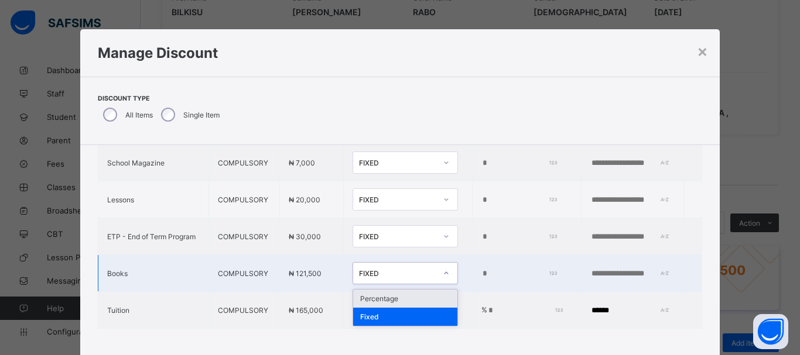
click at [395, 293] on div "Percentage" at bounding box center [405, 299] width 104 height 18
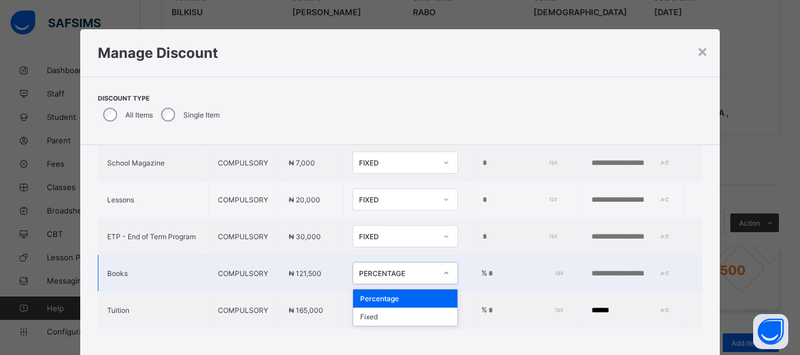
click at [443, 268] on icon at bounding box center [446, 274] width 7 height 12
click at [408, 290] on div "Percentage" at bounding box center [405, 299] width 104 height 18
click at [479, 259] on td "% *" at bounding box center [526, 273] width 109 height 37
click at [487, 269] on input "*" at bounding box center [524, 273] width 74 height 9
type input "****"
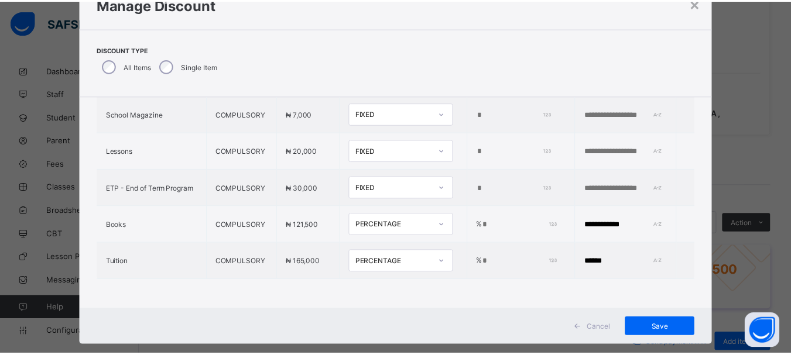
scroll to position [50, 0]
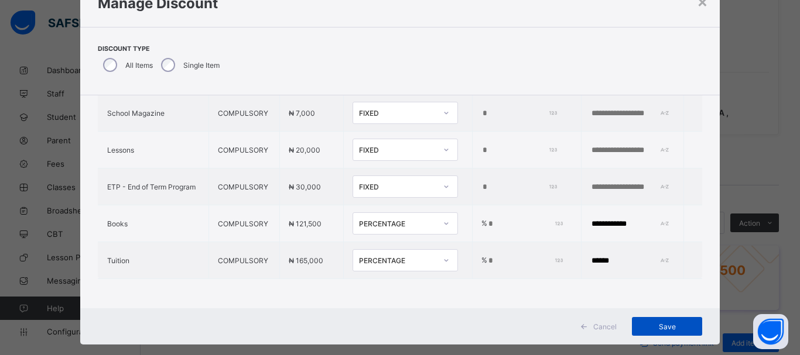
type input "**********"
click at [666, 328] on span "Save" at bounding box center [667, 327] width 53 height 9
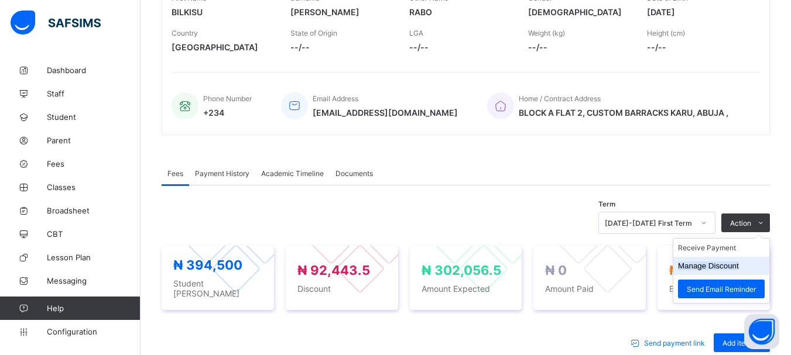
click at [723, 268] on button "Manage Discount" at bounding box center [708, 266] width 61 height 9
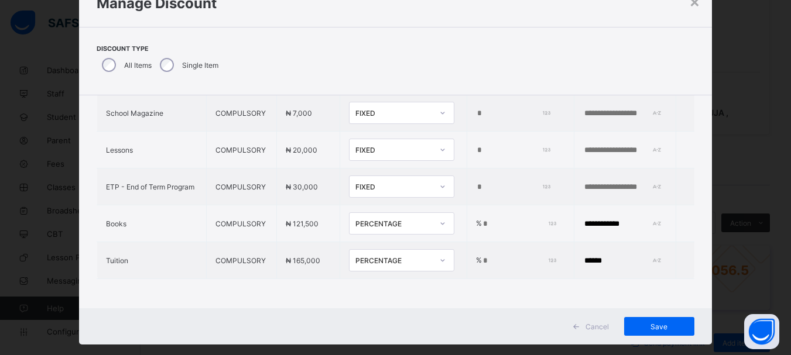
scroll to position [481, 0]
click at [661, 328] on span "Save" at bounding box center [659, 327] width 53 height 9
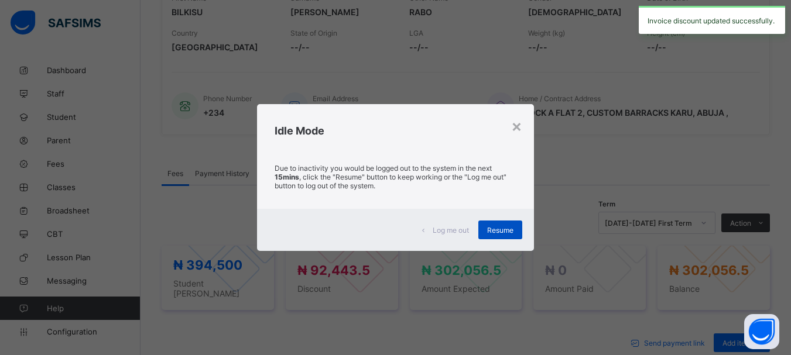
click at [500, 229] on span "Resume" at bounding box center [500, 230] width 26 height 9
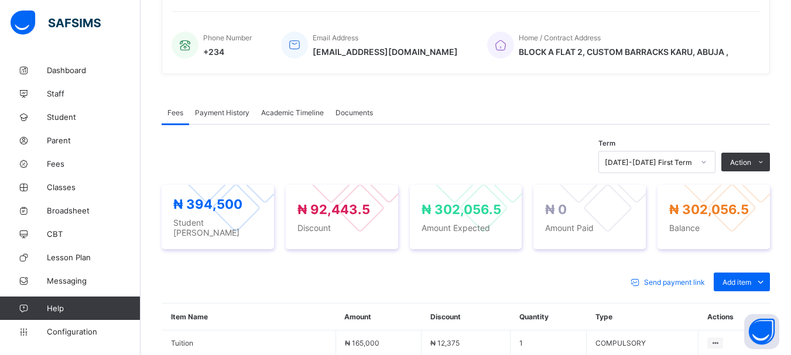
scroll to position [273, 0]
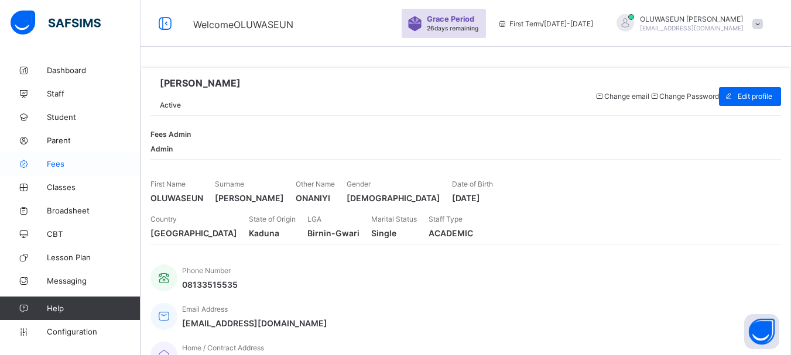
click at [59, 169] on link "Fees" at bounding box center [70, 163] width 141 height 23
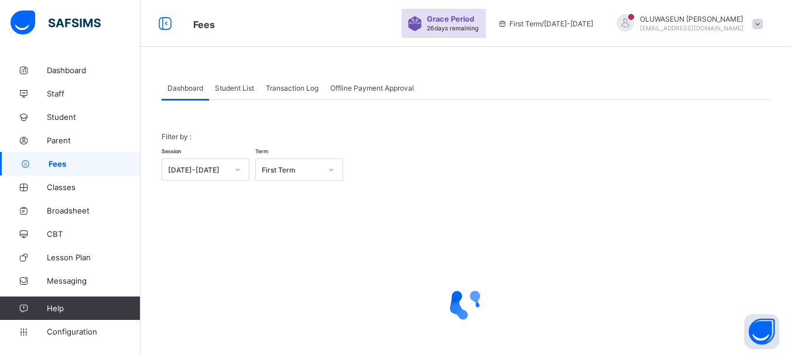
click at [220, 95] on div "Student List" at bounding box center [234, 87] width 51 height 23
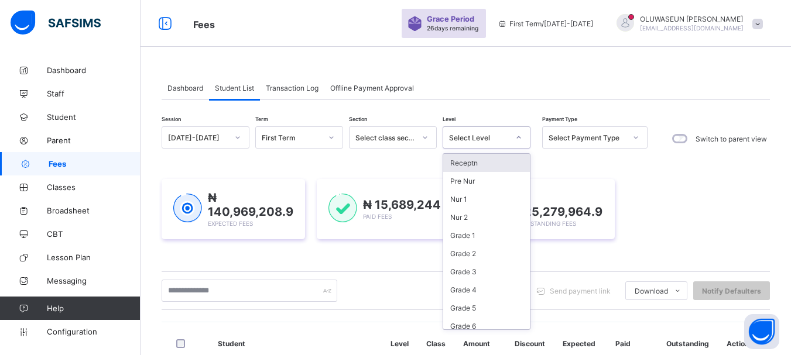
click at [518, 138] on icon at bounding box center [518, 138] width 7 height 12
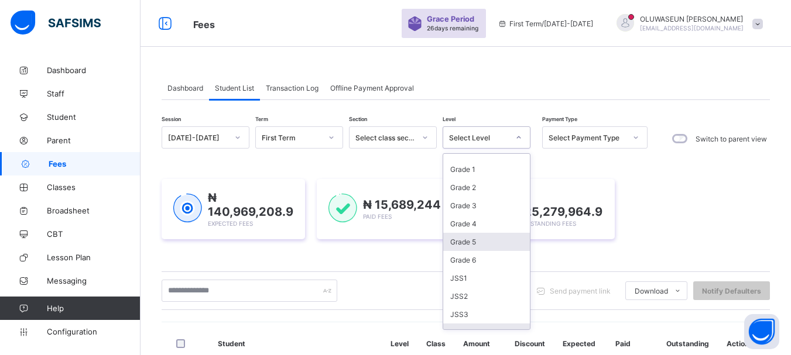
scroll to position [84, 0]
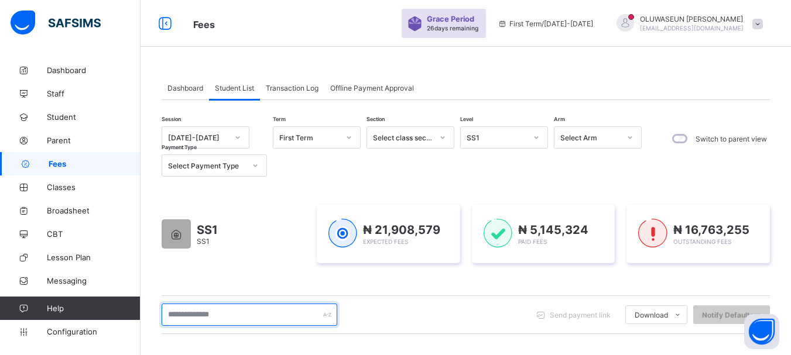
click at [273, 316] on input "text" at bounding box center [250, 315] width 176 height 22
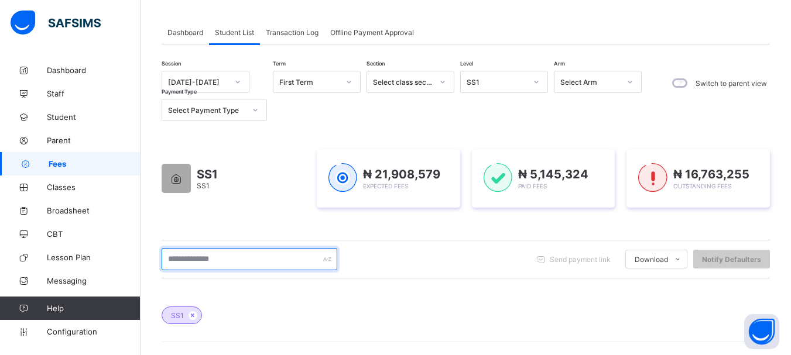
click at [271, 255] on input "text" at bounding box center [250, 259] width 176 height 22
type input "****"
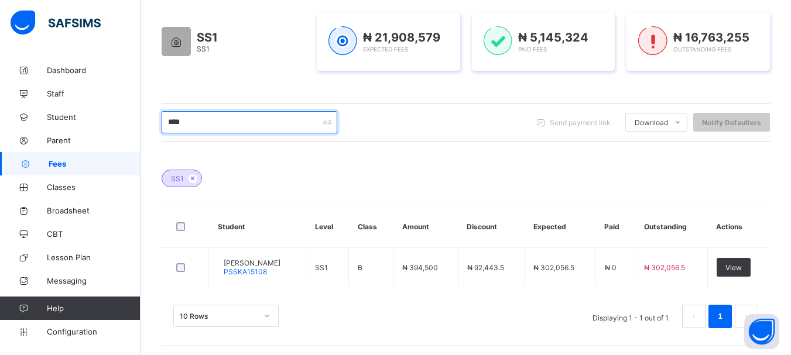
scroll to position [195, 0]
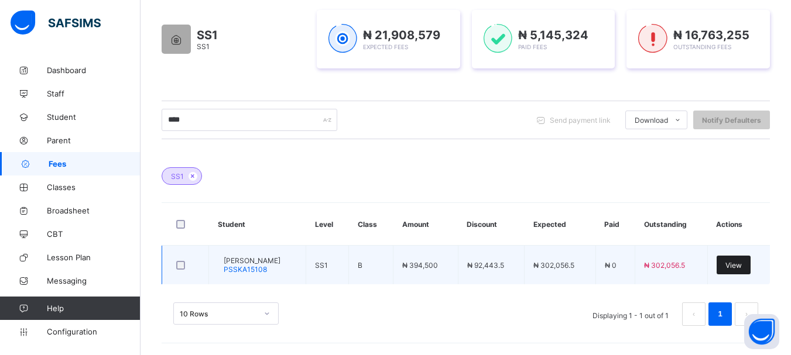
click at [742, 266] on span "View" at bounding box center [734, 265] width 16 height 9
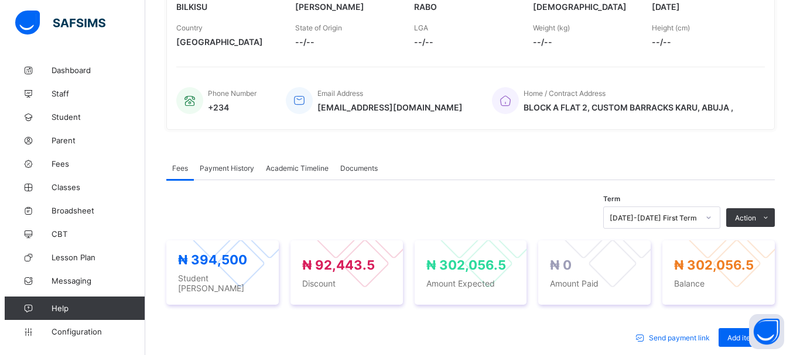
scroll to position [230, 0]
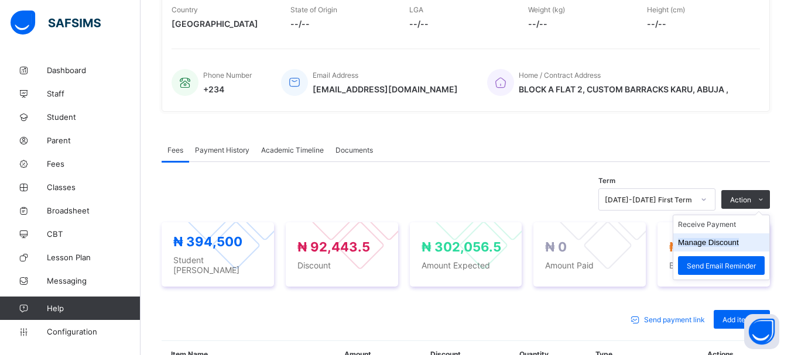
click at [730, 251] on li "Manage Discount" at bounding box center [721, 243] width 96 height 18
click at [714, 247] on button "Manage Discount" at bounding box center [708, 242] width 61 height 9
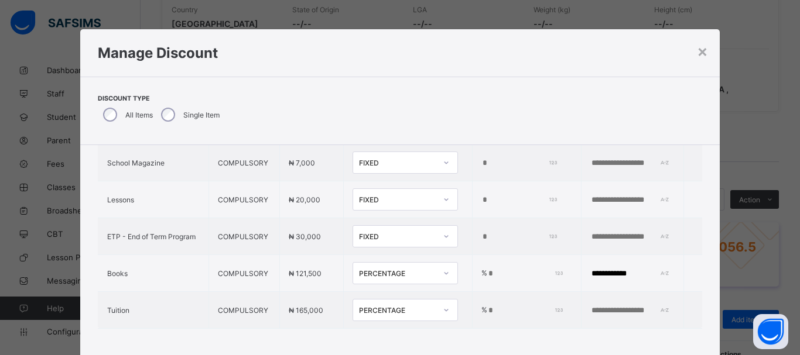
scroll to position [470, 0]
drag, startPoint x: 717, startPoint y: 309, endPoint x: 715, endPoint y: 279, distance: 30.5
click at [715, 279] on div "**********" at bounding box center [400, 251] width 640 height 213
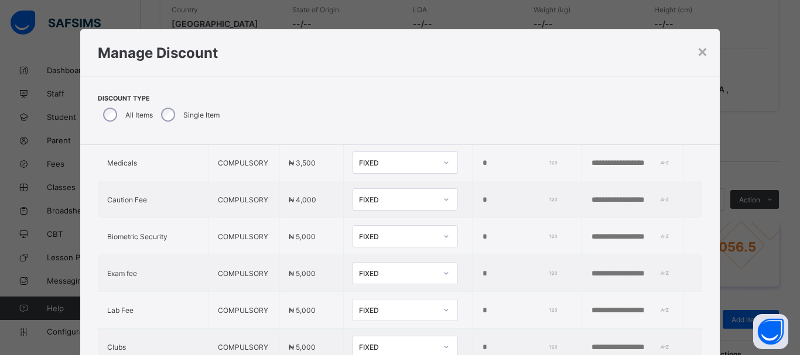
scroll to position [133, 0]
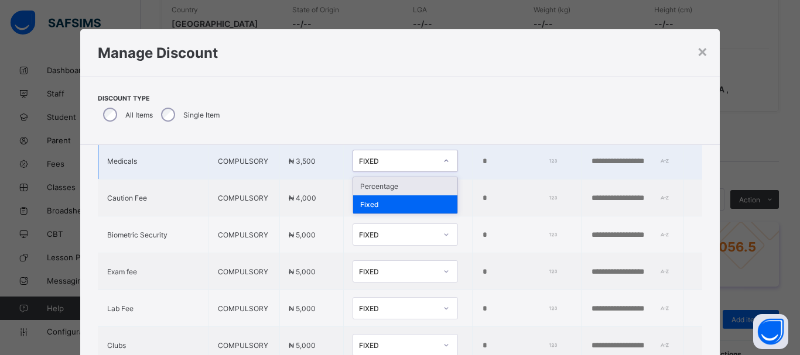
click at [443, 167] on icon at bounding box center [446, 161] width 7 height 12
click at [378, 196] on div "Percentage" at bounding box center [405, 186] width 104 height 18
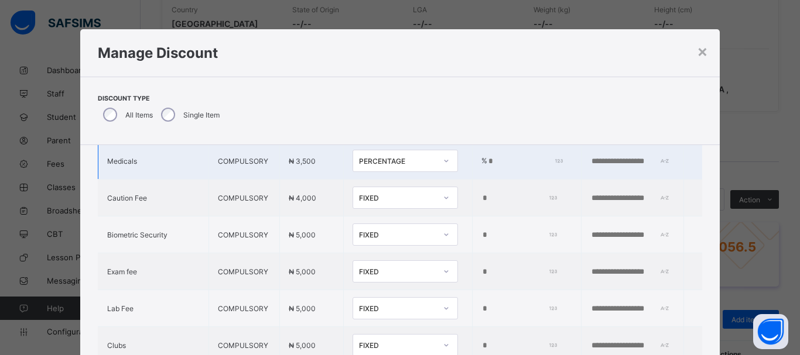
click at [487, 166] on input "*" at bounding box center [524, 161] width 74 height 9
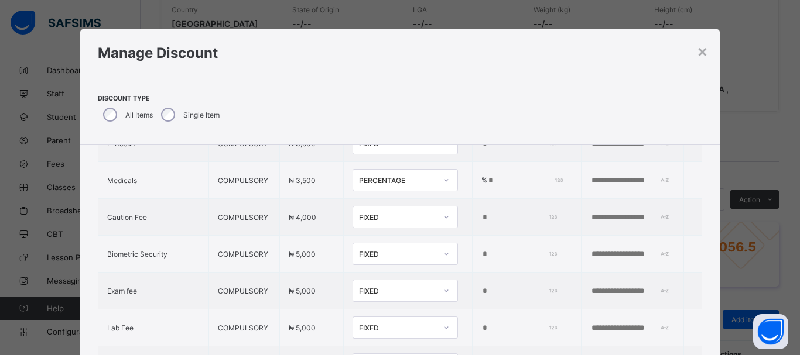
scroll to position [116, 0]
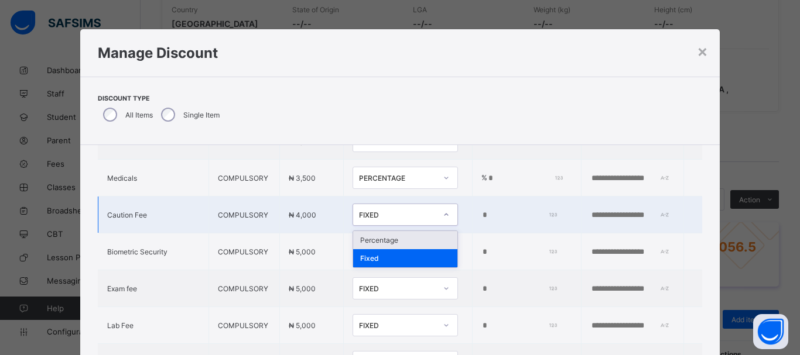
click at [445, 216] on icon at bounding box center [447, 215] width 4 height 2
click at [408, 248] on div "Percentage" at bounding box center [405, 240] width 104 height 18
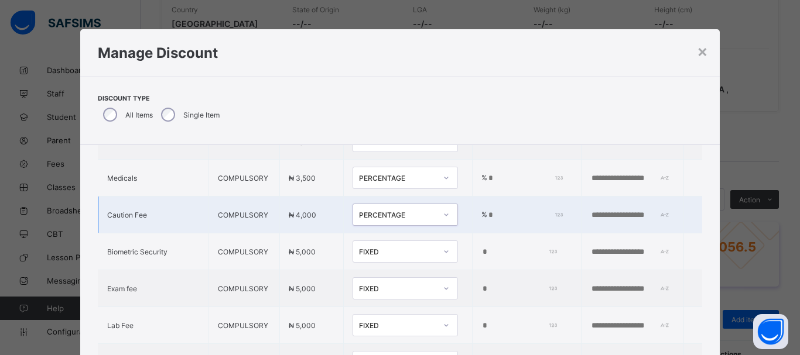
click at [443, 184] on icon at bounding box center [446, 178] width 7 height 12
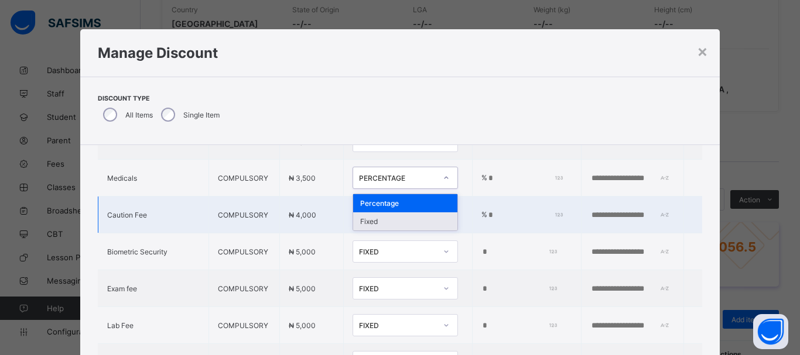
click at [388, 231] on div "Fixed" at bounding box center [405, 222] width 104 height 18
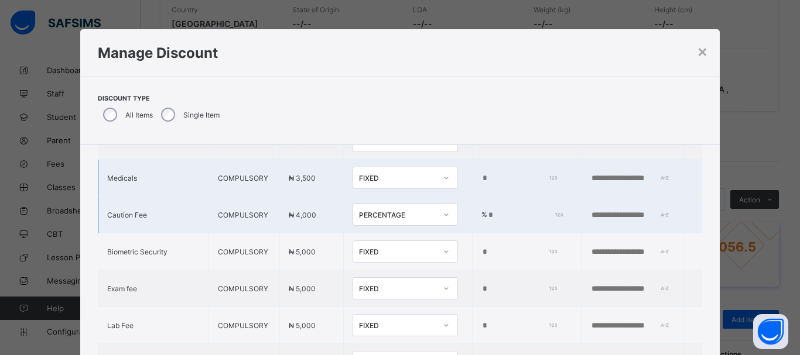
click at [481, 183] on input "***" at bounding box center [518, 178] width 74 height 9
type input "*"
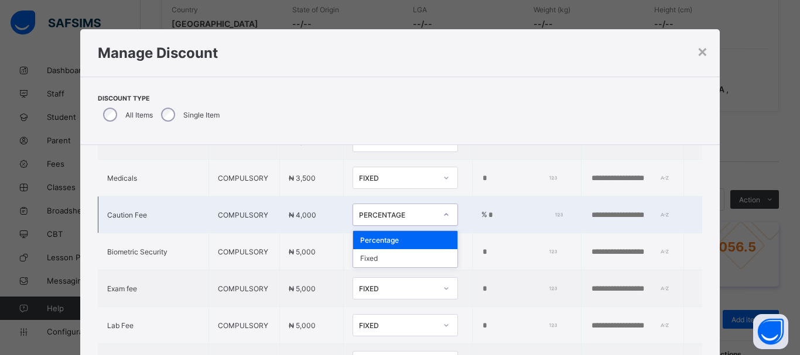
click at [443, 221] on icon at bounding box center [446, 215] width 7 height 12
click at [402, 268] on div "Fixed" at bounding box center [405, 258] width 104 height 18
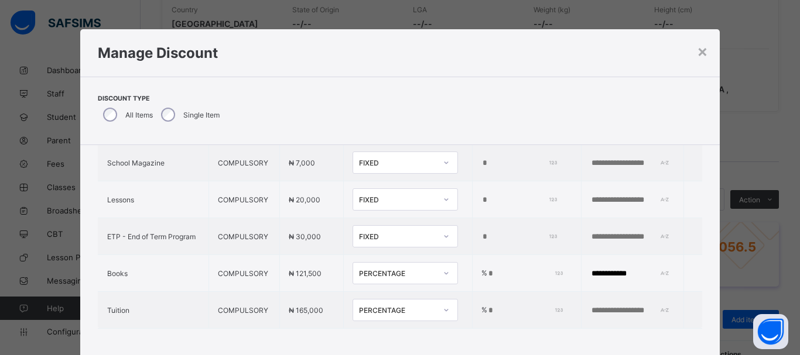
scroll to position [481, 0]
click at [487, 306] on input "***" at bounding box center [524, 310] width 74 height 9
type input "*"
type input "**"
click at [590, 306] on input "text" at bounding box center [630, 310] width 81 height 9
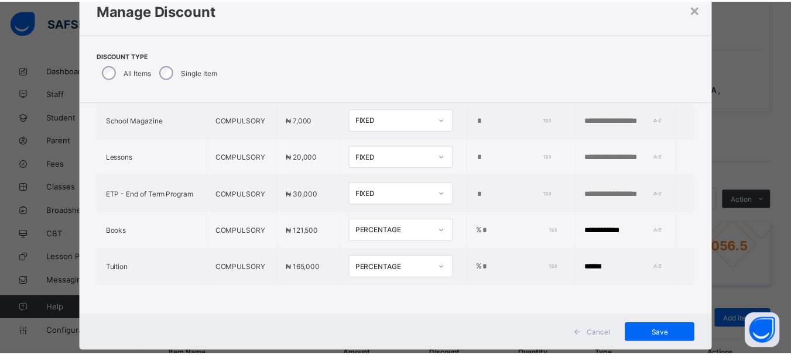
scroll to position [51, 0]
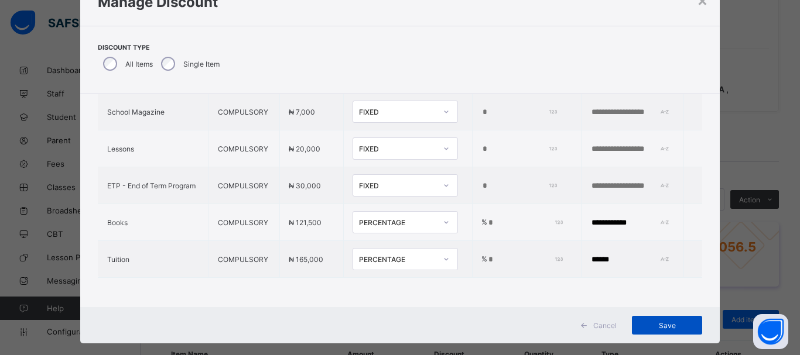
type input "******"
click at [648, 329] on span "Save" at bounding box center [667, 326] width 53 height 9
click at [653, 327] on span "Save" at bounding box center [659, 326] width 53 height 9
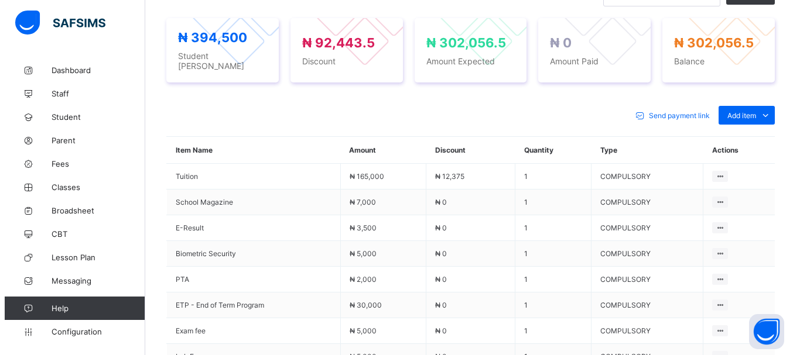
scroll to position [378, 0]
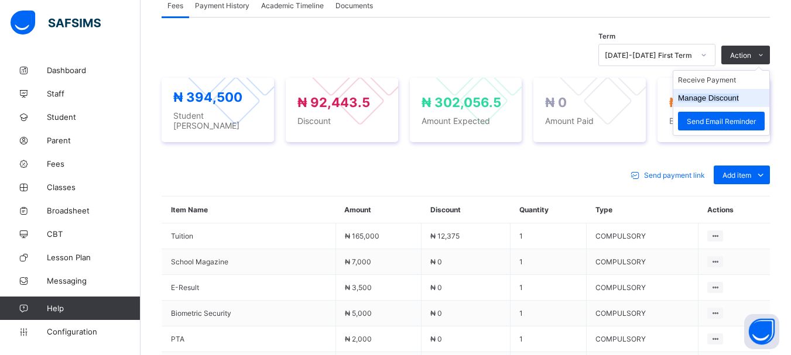
click at [724, 97] on button "Manage Discount" at bounding box center [708, 98] width 61 height 9
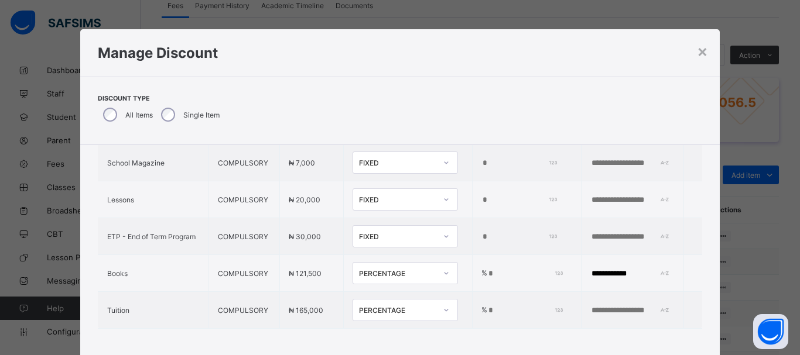
scroll to position [481, 0]
click at [487, 306] on input "***" at bounding box center [524, 310] width 74 height 9
type input "**"
click at [590, 306] on input "text" at bounding box center [630, 310] width 81 height 9
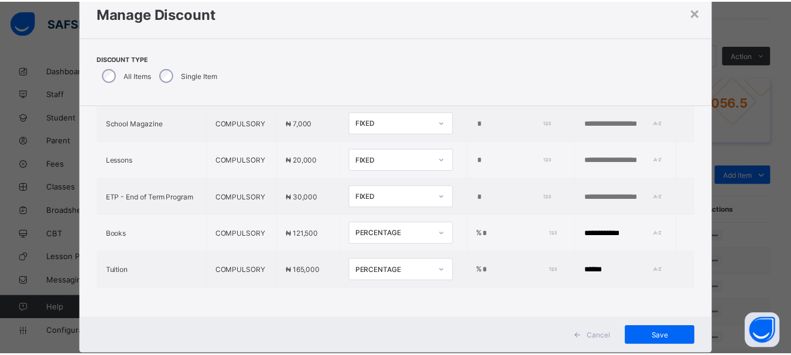
scroll to position [43, 0]
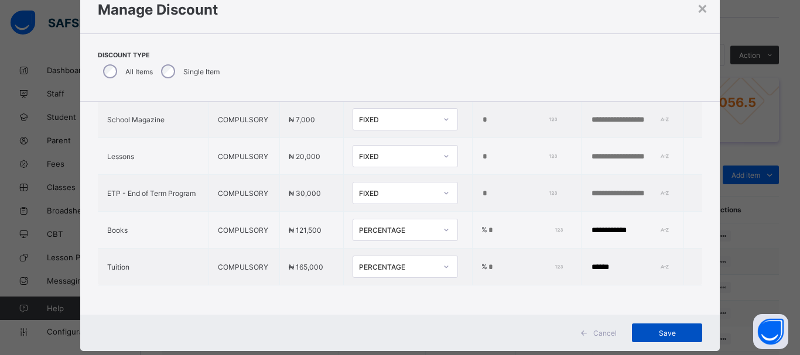
type input "******"
click at [678, 327] on div "Save" at bounding box center [667, 333] width 70 height 19
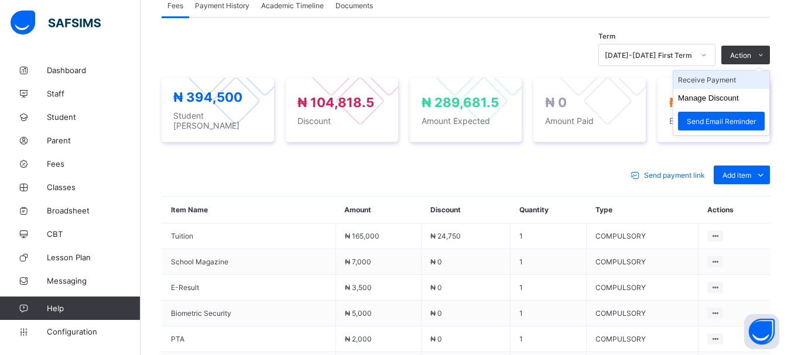
click at [718, 84] on li "Receive Payment" at bounding box center [721, 80] width 96 height 18
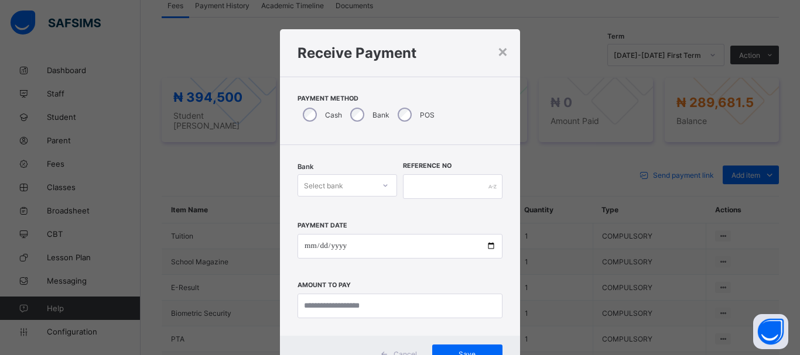
click at [382, 187] on icon at bounding box center [385, 186] width 7 height 12
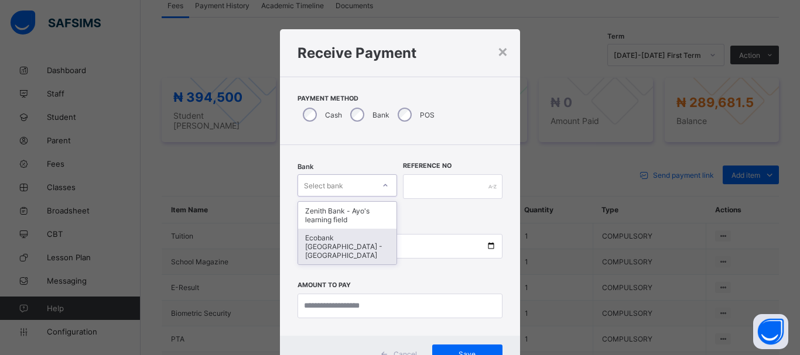
click at [348, 240] on div "Ecobank [GEOGRAPHIC_DATA] - [GEOGRAPHIC_DATA]" at bounding box center [347, 247] width 98 height 36
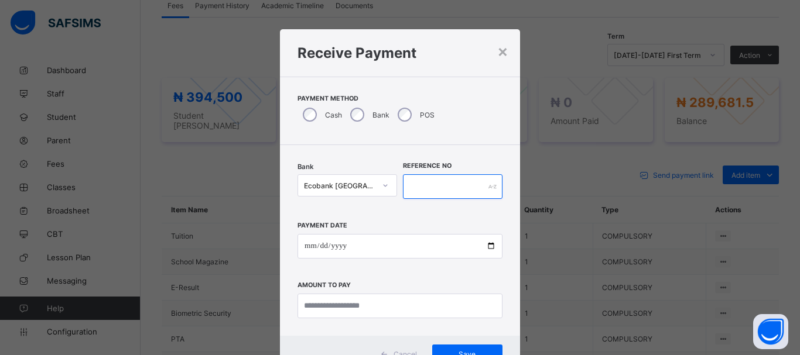
click at [432, 189] on input "text" at bounding box center [453, 187] width 100 height 25
type input "**********"
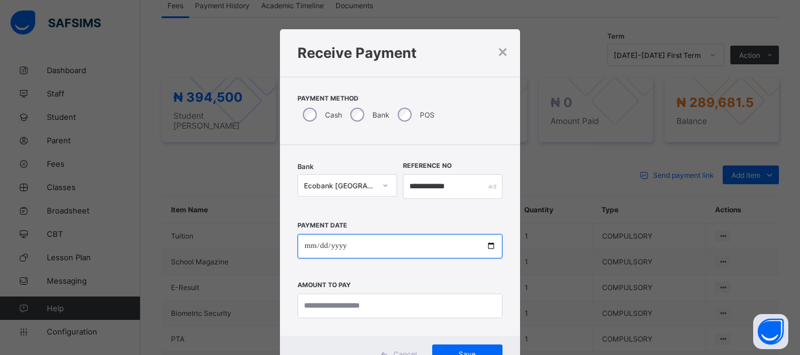
click at [306, 247] on input "date" at bounding box center [400, 246] width 205 height 25
type input "**********"
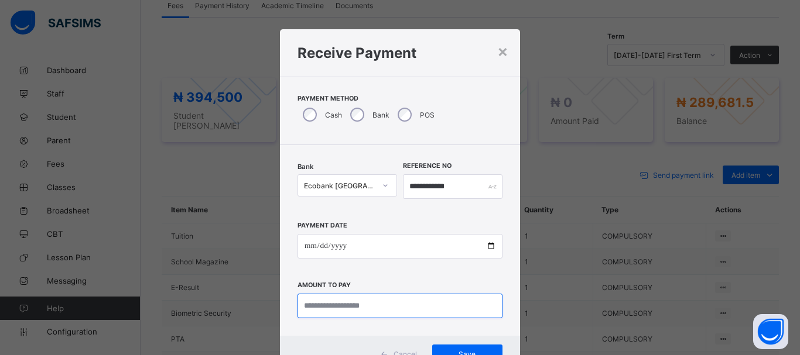
click at [338, 307] on input "currency" at bounding box center [400, 306] width 205 height 25
type input "*********"
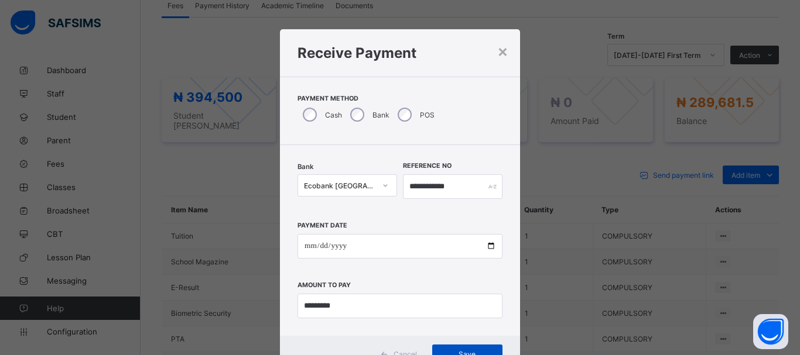
click at [461, 351] on span "Save" at bounding box center [467, 354] width 53 height 9
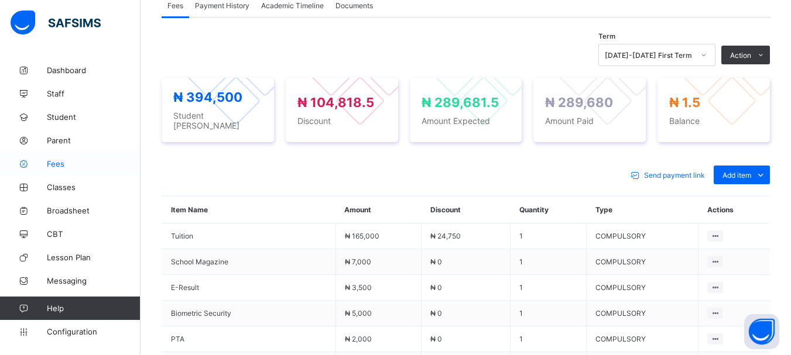
click at [65, 161] on span "Fees" at bounding box center [94, 163] width 94 height 9
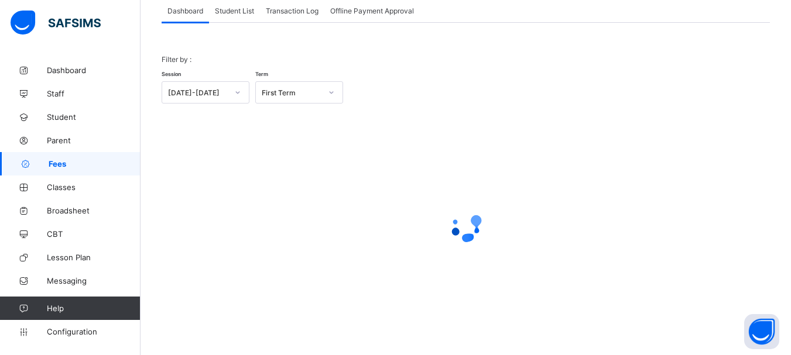
scroll to position [77, 0]
click at [240, 16] on div "Student List" at bounding box center [234, 10] width 51 height 23
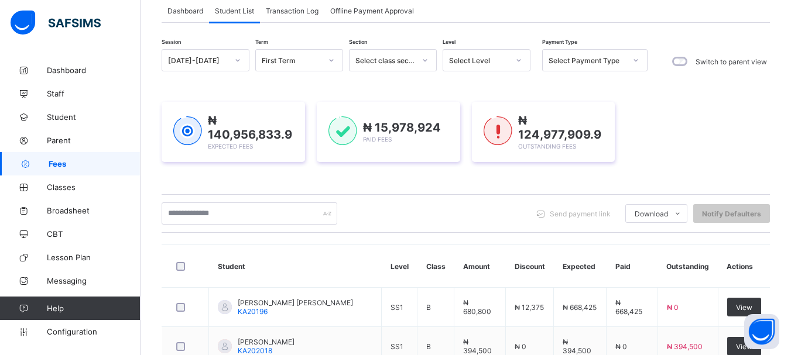
click at [516, 63] on icon at bounding box center [518, 60] width 7 height 12
click at [518, 61] on icon at bounding box center [518, 60] width 7 height 12
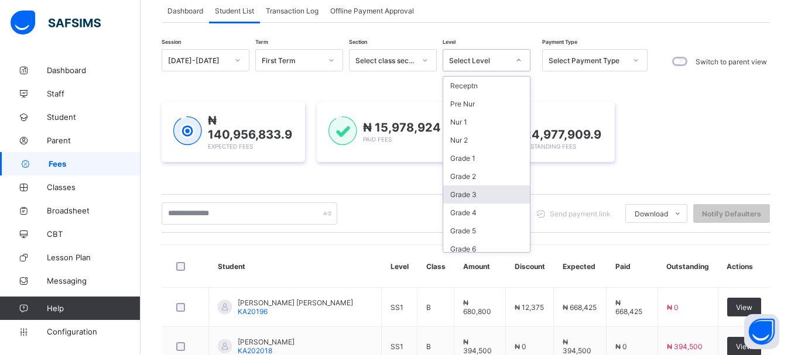
click at [470, 193] on div "Grade 3" at bounding box center [486, 195] width 87 height 18
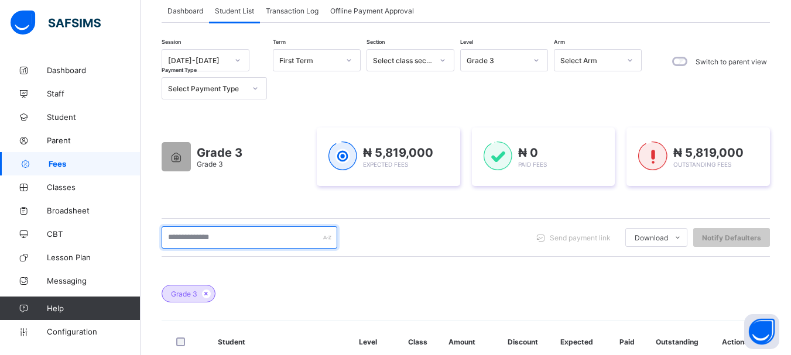
click at [288, 239] on input "text" at bounding box center [250, 238] width 176 height 22
type input "*******"
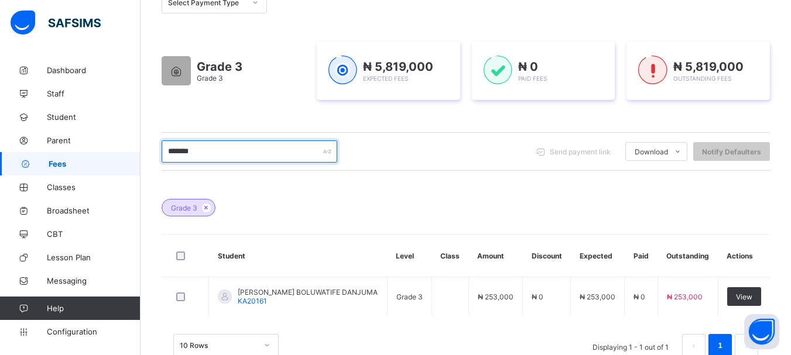
scroll to position [197, 0]
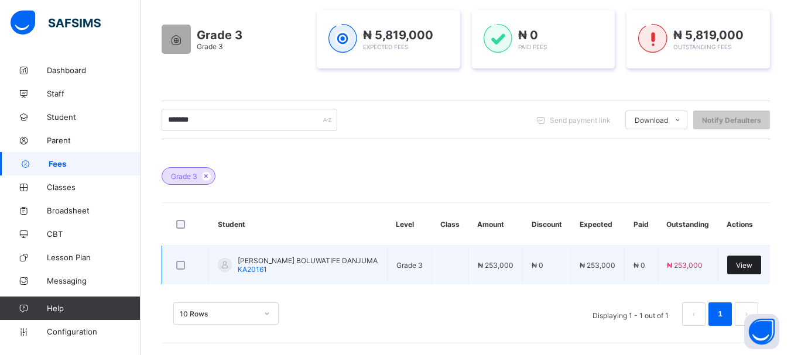
click at [753, 262] on span "View" at bounding box center [744, 265] width 16 height 9
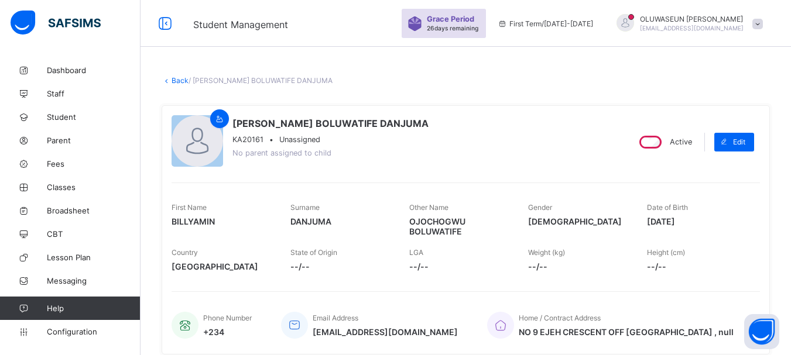
scroll to position [311, 0]
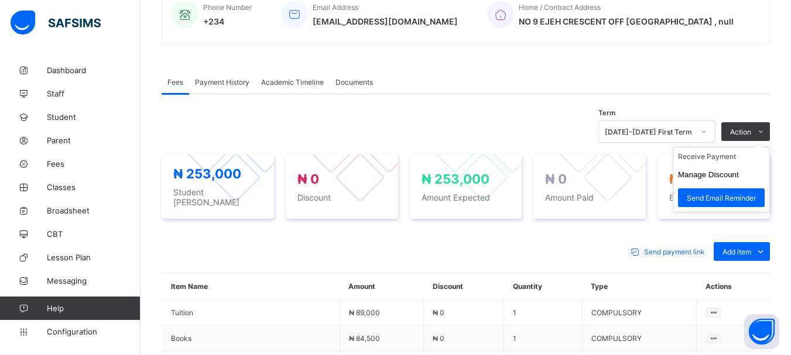
click at [714, 159] on ul "Receive Payment Manage Discount Send Email Reminder" at bounding box center [721, 180] width 97 height 66
click at [712, 163] on li "Receive Payment" at bounding box center [721, 157] width 96 height 18
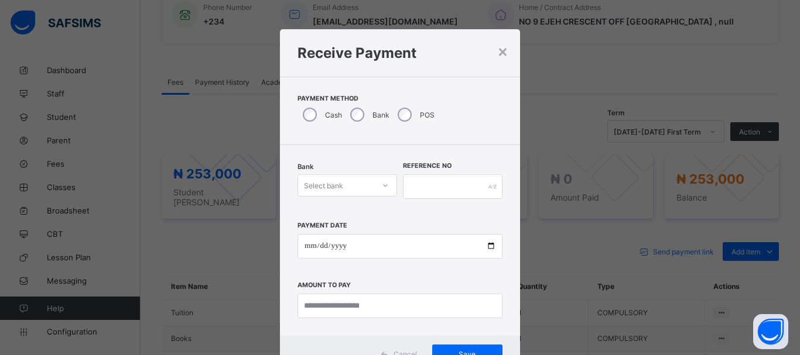
click at [383, 185] on icon at bounding box center [385, 186] width 7 height 12
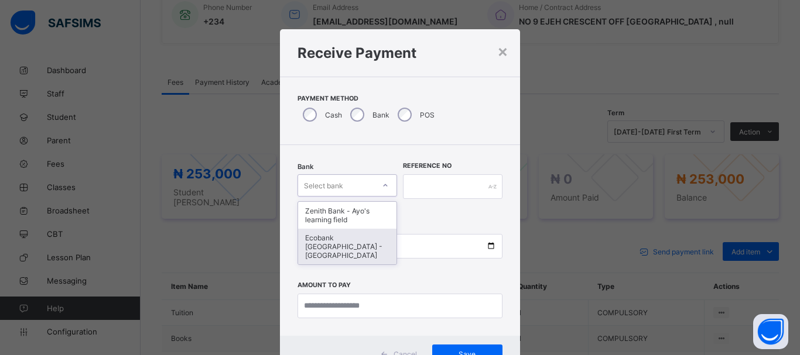
click at [350, 241] on div "Ecobank [GEOGRAPHIC_DATA] - [GEOGRAPHIC_DATA]" at bounding box center [347, 247] width 98 height 36
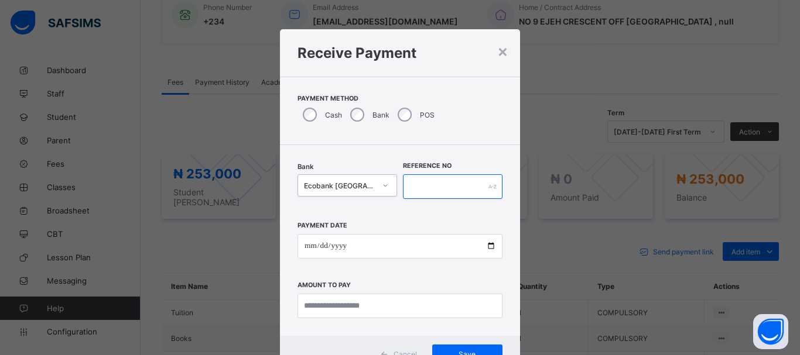
click at [419, 186] on input "text" at bounding box center [453, 187] width 100 height 25
type input "*****"
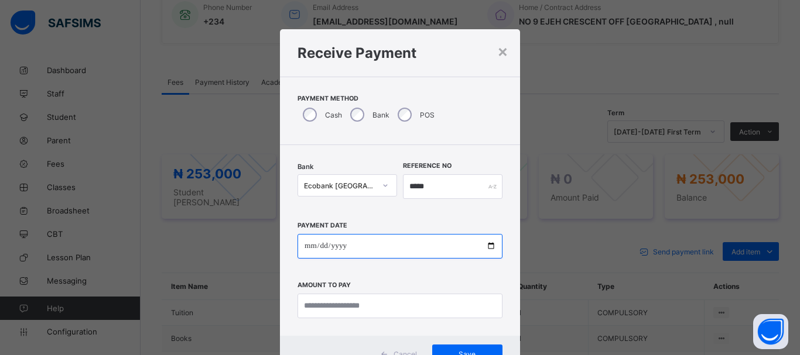
click at [304, 247] on input "date" at bounding box center [400, 246] width 205 height 25
type input "**********"
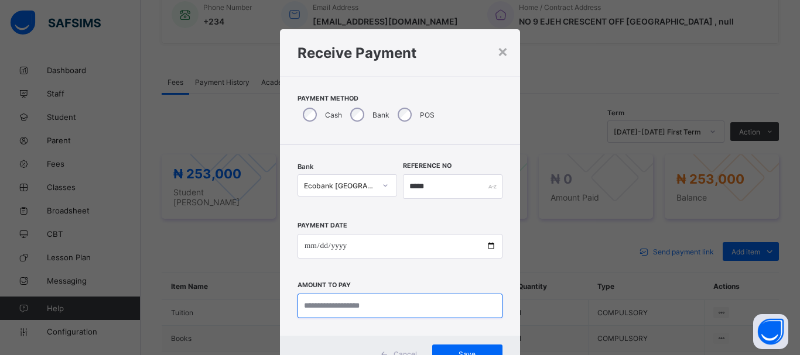
click at [314, 310] on input "currency" at bounding box center [400, 306] width 205 height 25
type input "*********"
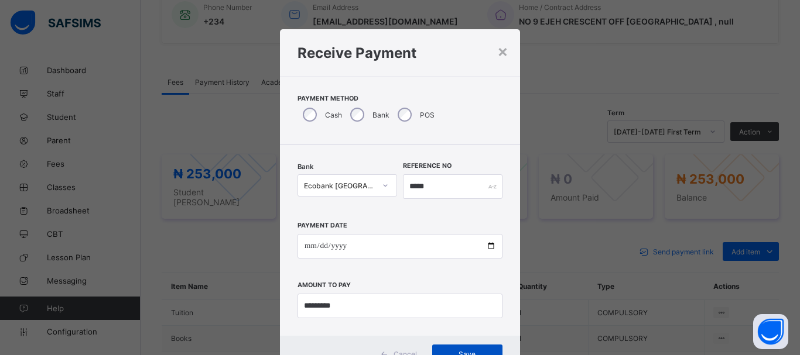
click at [432, 350] on div "Save" at bounding box center [467, 354] width 70 height 19
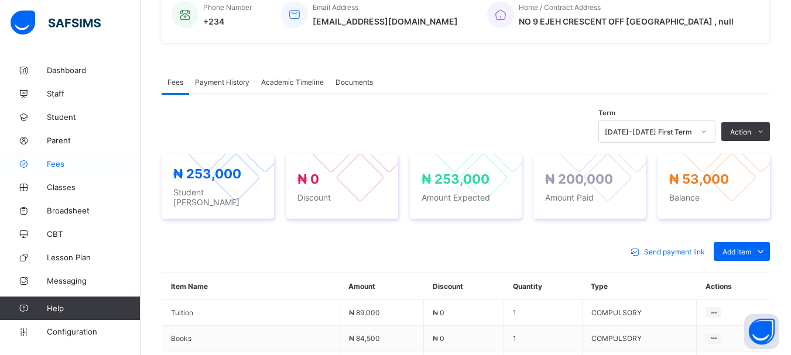
click at [61, 169] on link "Fees" at bounding box center [70, 163] width 141 height 23
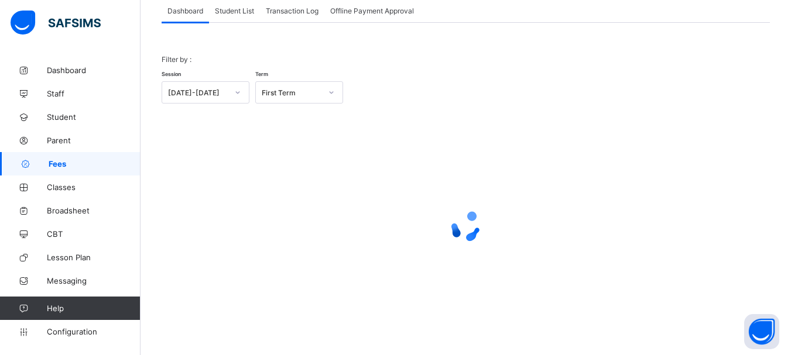
scroll to position [77, 0]
click at [247, 13] on span "Student List" at bounding box center [234, 10] width 39 height 9
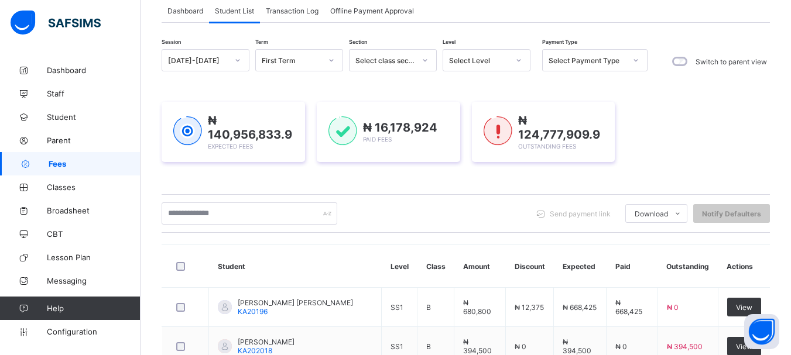
click at [519, 61] on icon at bounding box center [519, 60] width 4 height 2
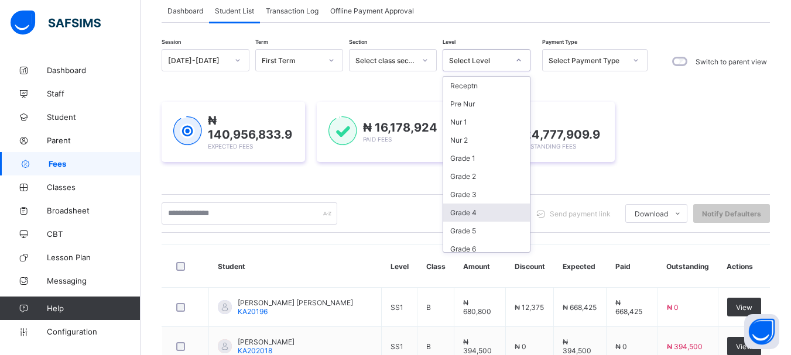
scroll to position [23, 0]
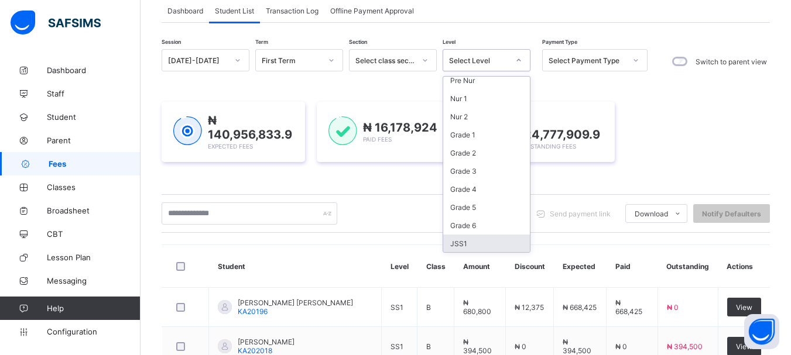
click at [479, 238] on div "JSS1" at bounding box center [486, 244] width 87 height 18
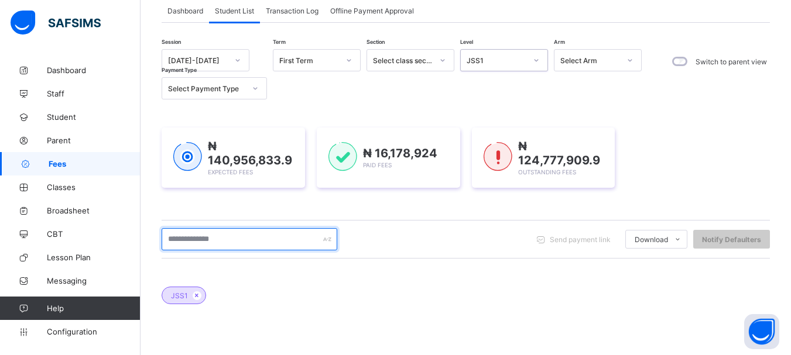
click at [259, 236] on input "text" at bounding box center [250, 239] width 176 height 22
type input "****"
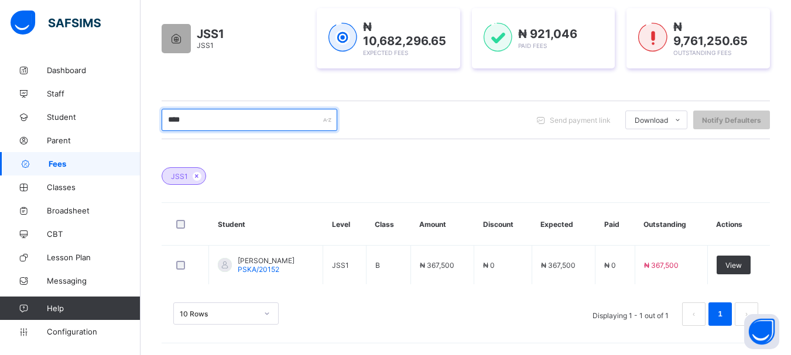
scroll to position [197, 0]
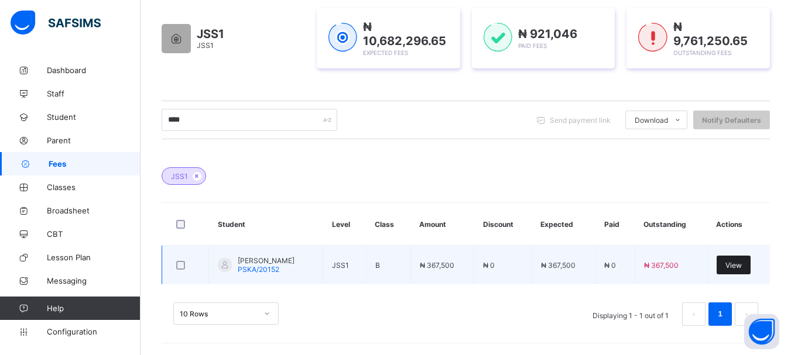
click at [736, 269] on span "View" at bounding box center [734, 265] width 16 height 9
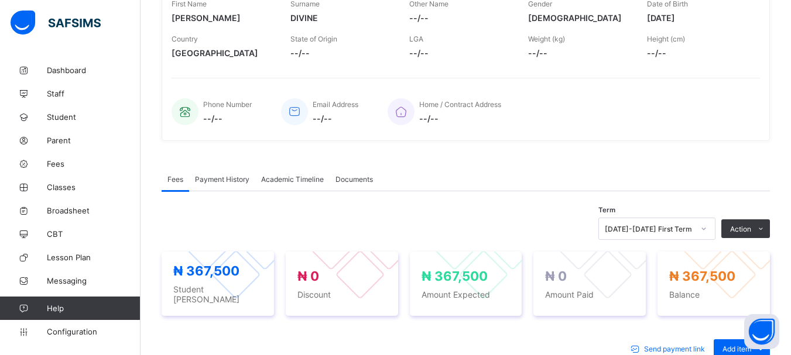
scroll to position [307, 0]
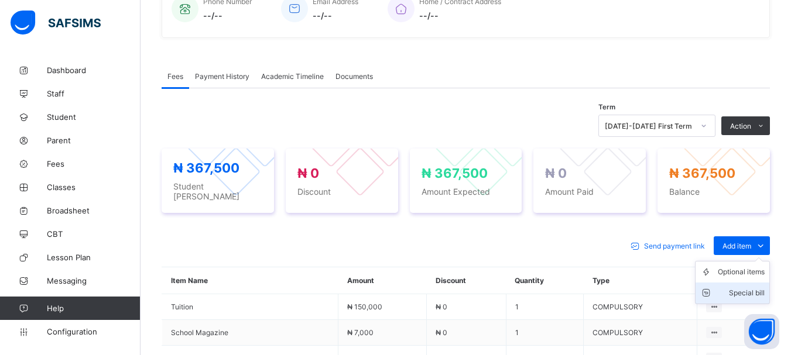
click at [757, 288] on div "Special bill" at bounding box center [741, 294] width 47 height 12
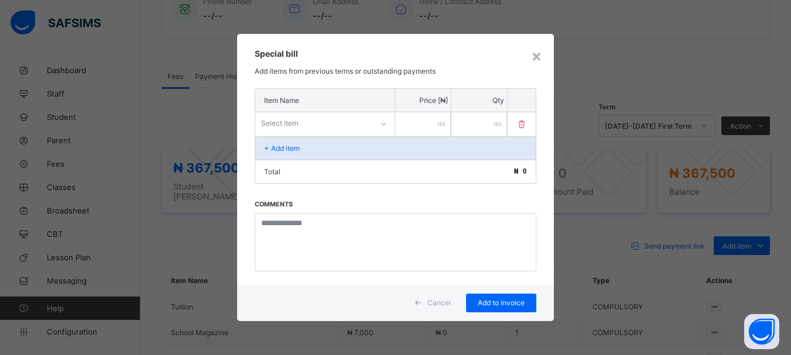
click at [383, 124] on icon at bounding box center [383, 124] width 7 height 12
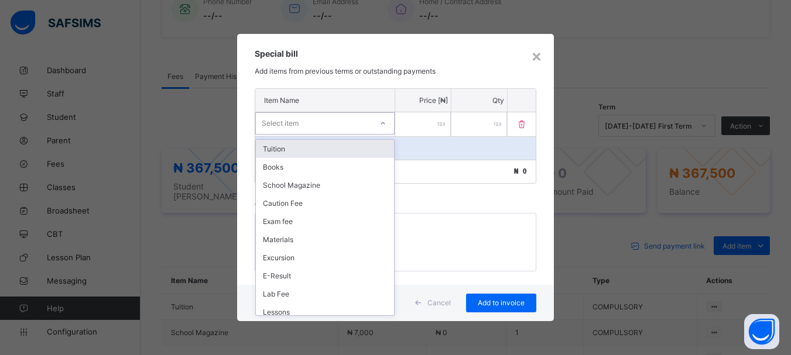
click at [383, 124] on icon at bounding box center [382, 124] width 7 height 12
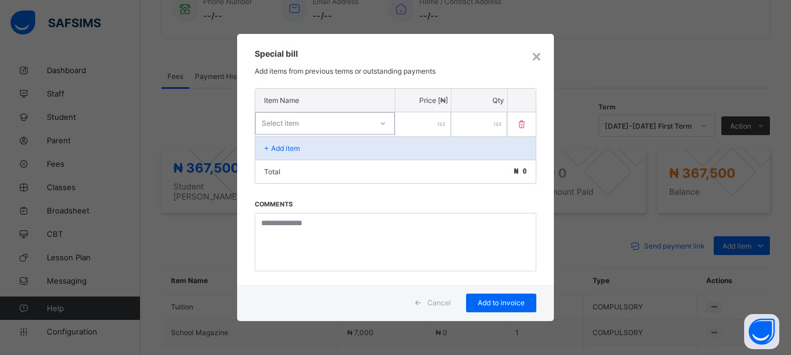
click at [383, 124] on icon at bounding box center [382, 124] width 7 height 12
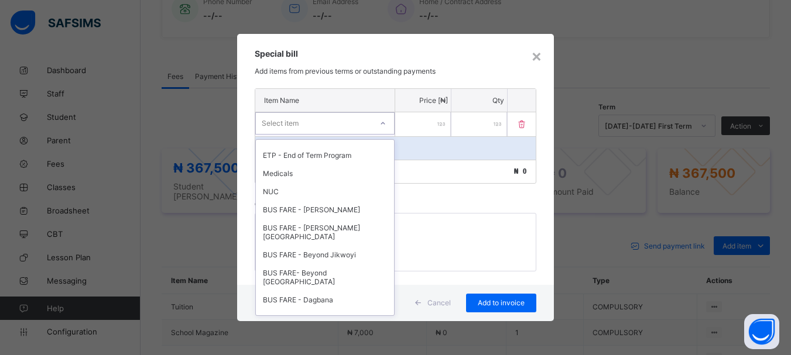
scroll to position [266, 0]
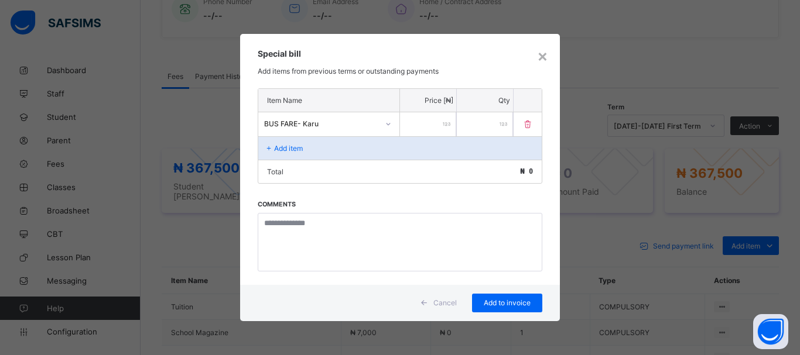
click at [411, 124] on input "number" at bounding box center [428, 124] width 56 height 24
type input "*****"
click at [498, 306] on span "Add to invoice" at bounding box center [507, 303] width 53 height 9
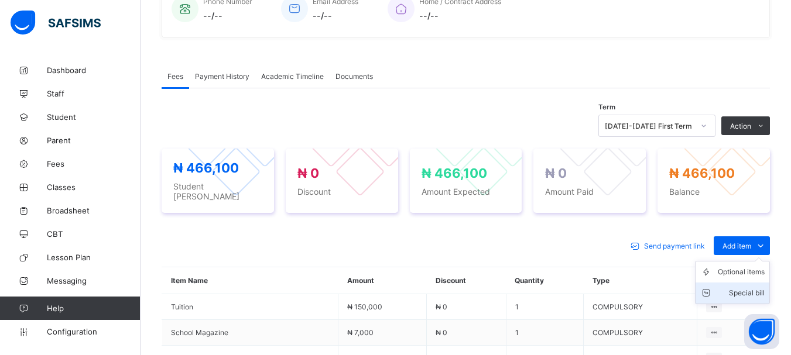
click at [751, 288] on div "Special bill" at bounding box center [741, 294] width 47 height 12
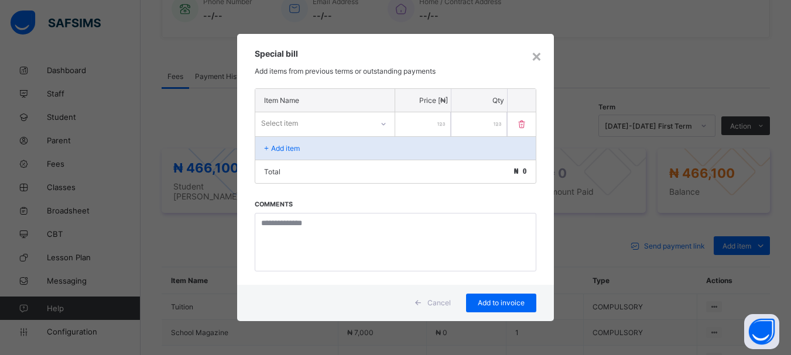
click at [322, 121] on div "Select item" at bounding box center [313, 123] width 117 height 16
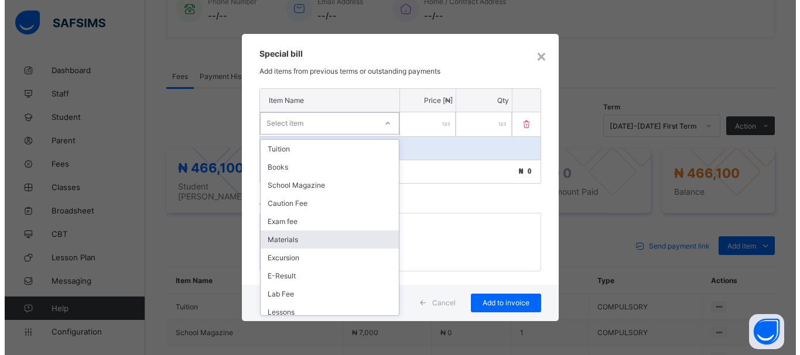
scroll to position [387, 0]
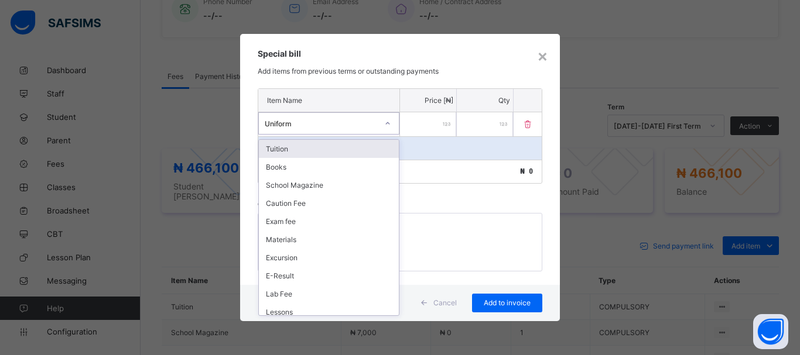
click at [388, 124] on icon at bounding box center [387, 124] width 7 height 12
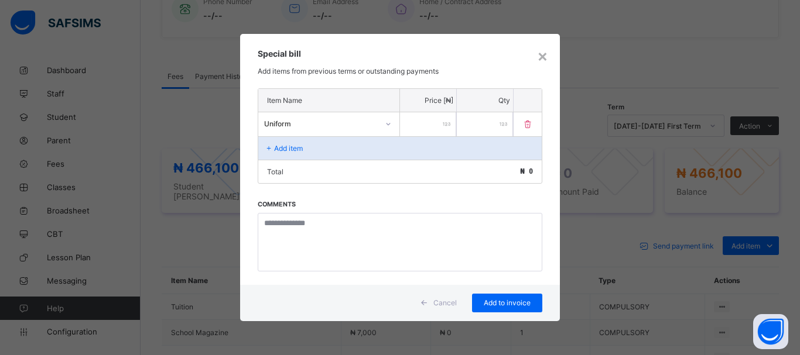
click at [414, 123] on input "number" at bounding box center [428, 124] width 56 height 24
type input "******"
click at [511, 305] on span "Add to invoice" at bounding box center [507, 303] width 53 height 9
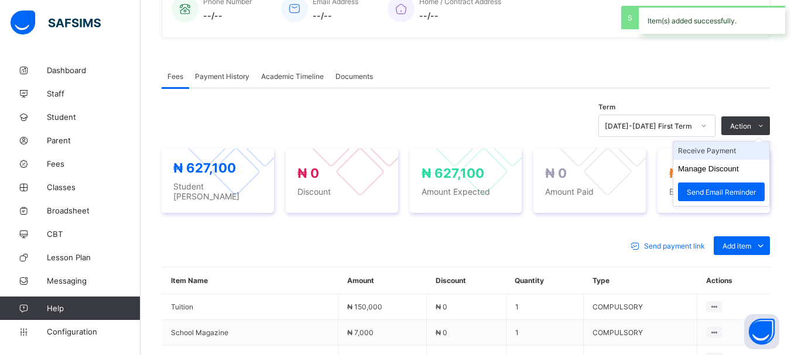
click at [705, 153] on li "Receive Payment" at bounding box center [721, 151] width 96 height 18
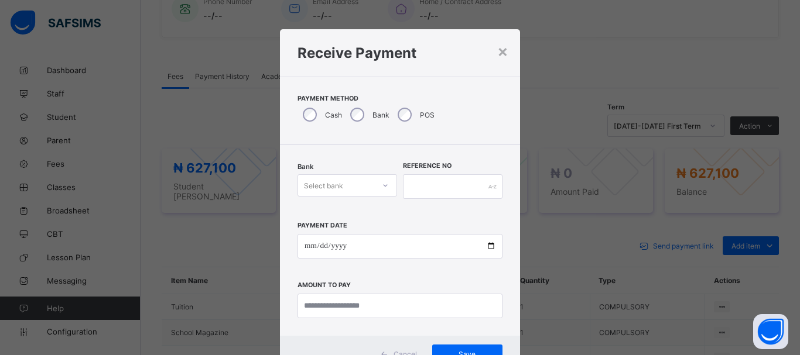
click at [384, 186] on icon at bounding box center [385, 186] width 7 height 12
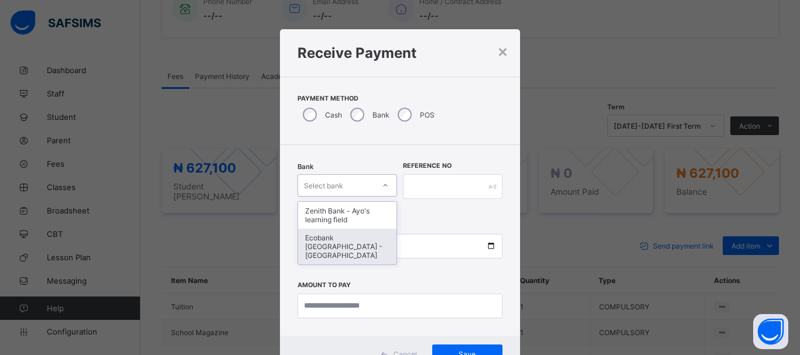
click at [343, 248] on div "Ecobank [GEOGRAPHIC_DATA] - [GEOGRAPHIC_DATA]" at bounding box center [347, 247] width 98 height 36
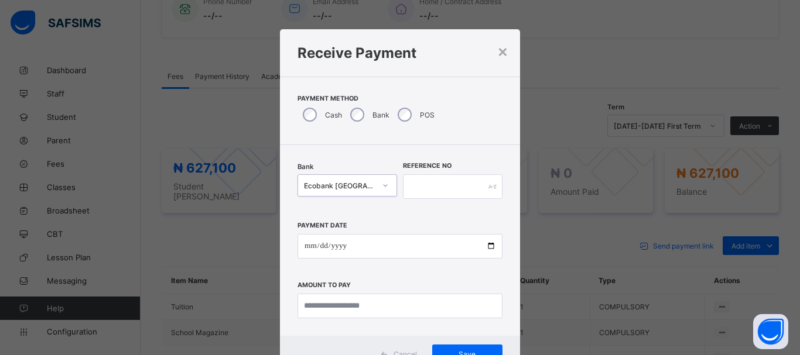
click at [431, 201] on div "Reference No" at bounding box center [453, 187] width 100 height 48
click at [430, 187] on input "text" at bounding box center [453, 187] width 100 height 25
type input "******"
click at [309, 245] on input "date" at bounding box center [400, 246] width 205 height 25
type input "**********"
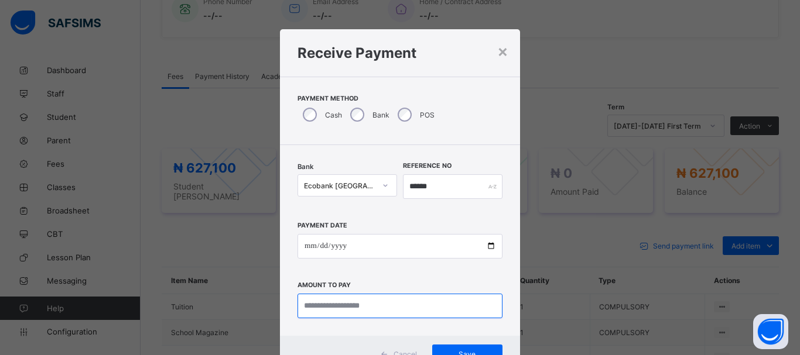
click at [323, 309] on input "currency" at bounding box center [400, 306] width 205 height 25
type input "*********"
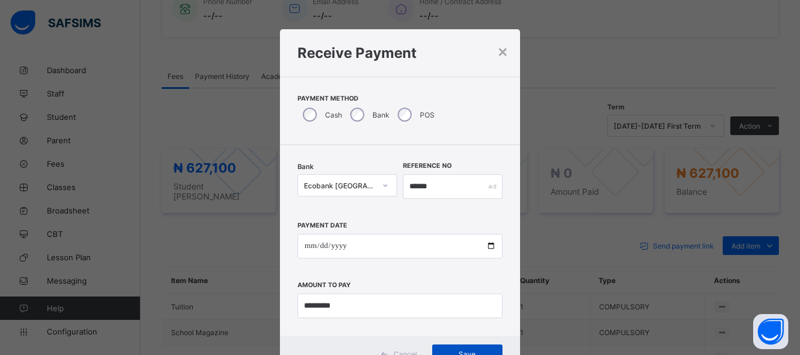
click at [442, 346] on div "Save" at bounding box center [467, 354] width 70 height 19
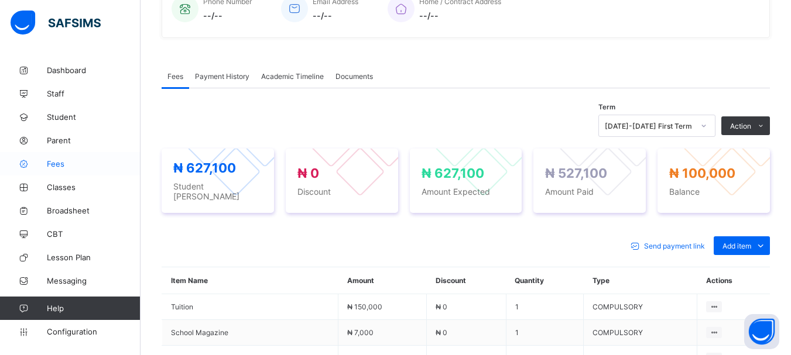
click at [56, 172] on link "Fees" at bounding box center [70, 163] width 141 height 23
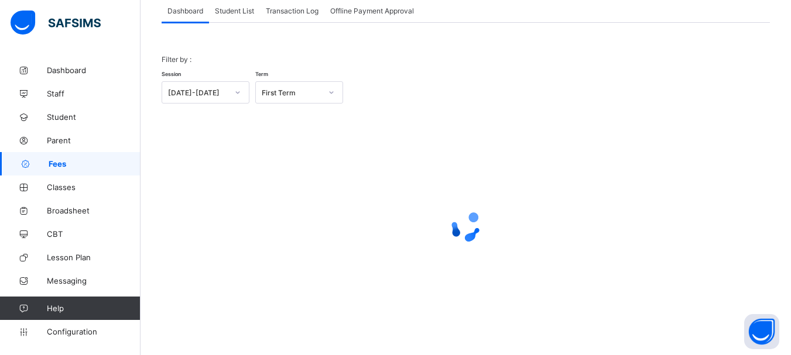
scroll to position [77, 0]
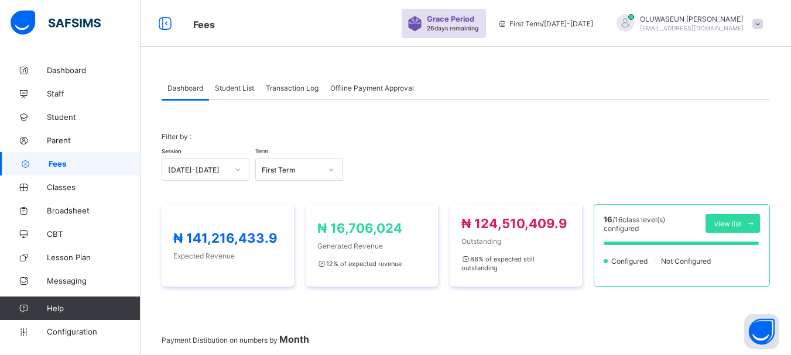
click at [234, 90] on span "Student List" at bounding box center [234, 88] width 39 height 9
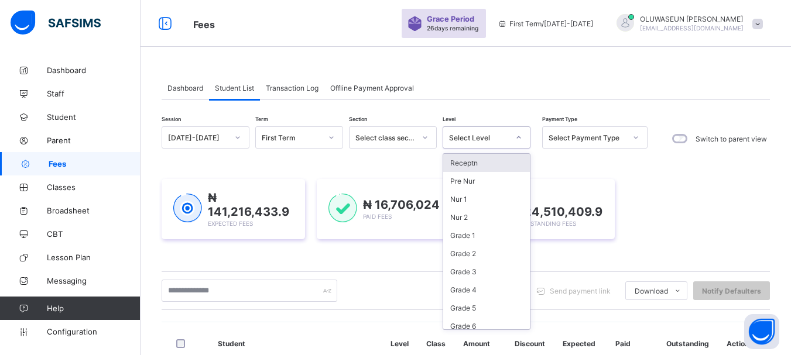
click at [518, 139] on icon at bounding box center [518, 138] width 7 height 12
click at [467, 271] on div "Grade 3" at bounding box center [486, 272] width 87 height 18
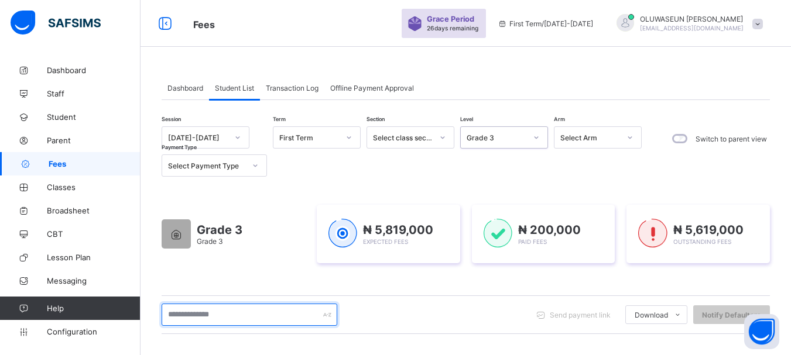
click at [239, 316] on input "text" at bounding box center [250, 315] width 176 height 22
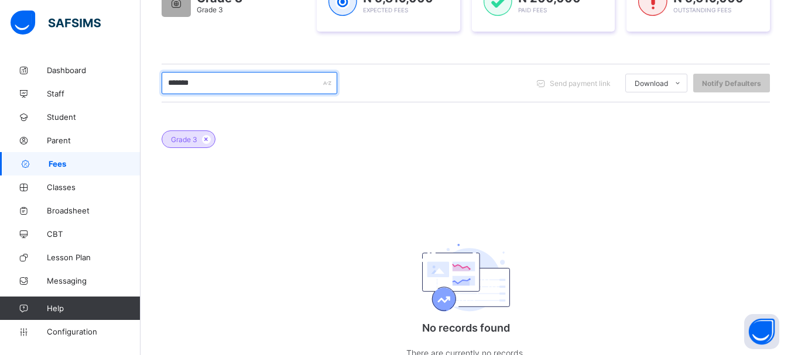
scroll to position [233, 0]
type input "*"
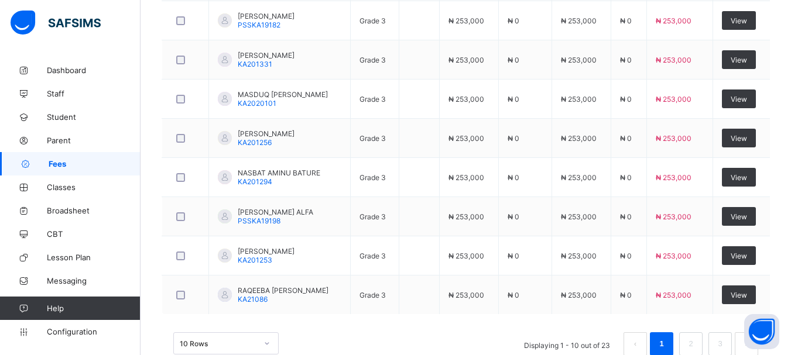
scroll to position [548, 0]
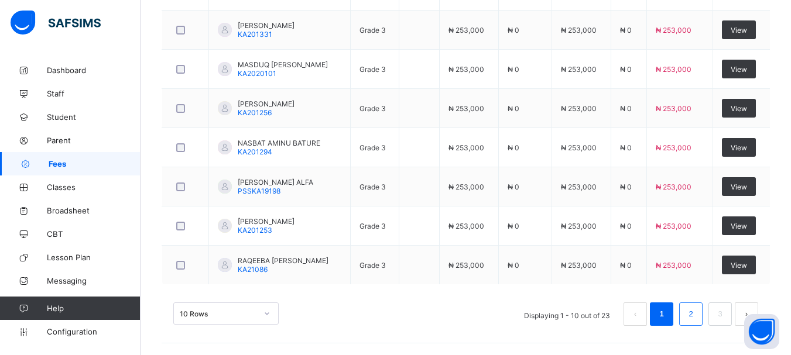
click at [696, 319] on link "2" at bounding box center [690, 314] width 11 height 15
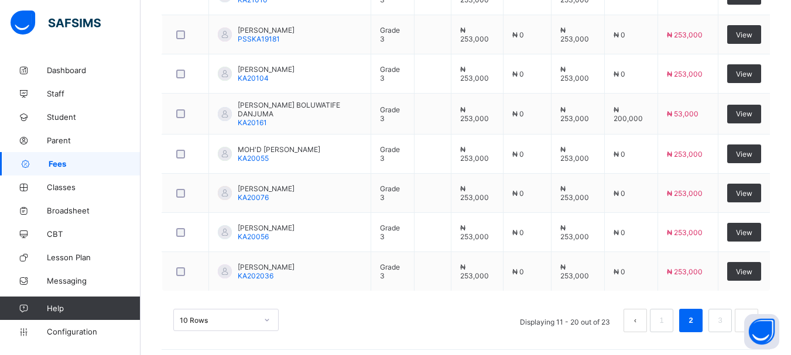
scroll to position [550, 0]
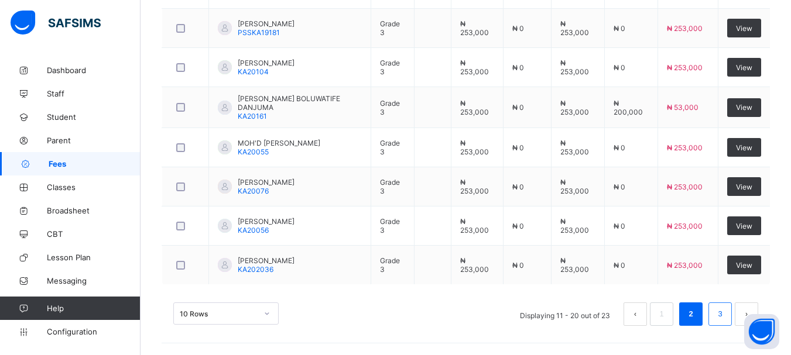
click at [722, 311] on li "3" at bounding box center [720, 314] width 23 height 23
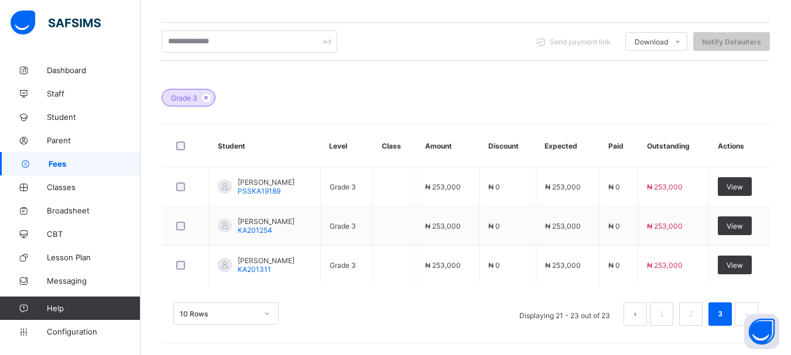
scroll to position [0, 0]
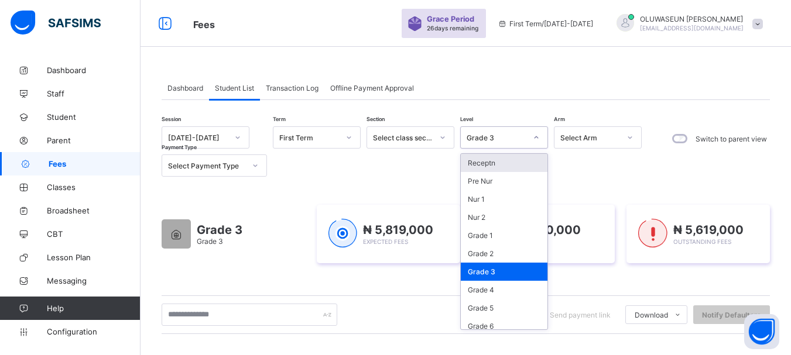
click at [538, 135] on icon at bounding box center [536, 138] width 7 height 12
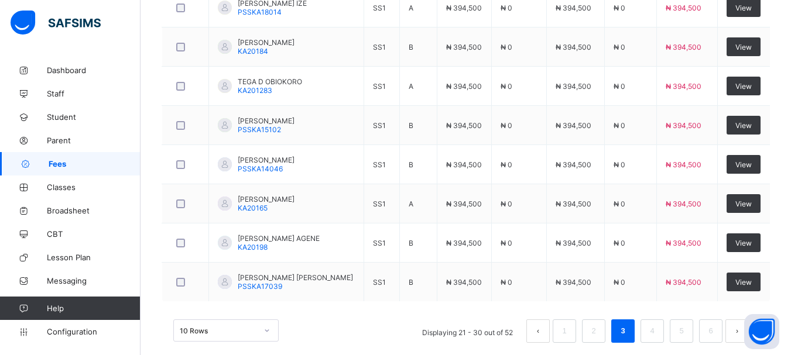
scroll to position [548, 0]
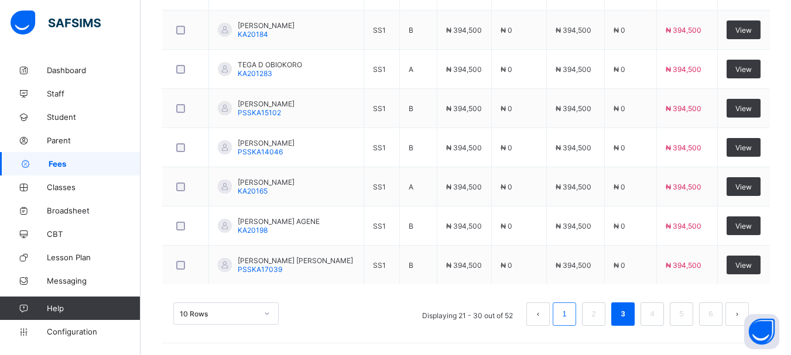
click at [570, 312] on link "1" at bounding box center [564, 314] width 11 height 15
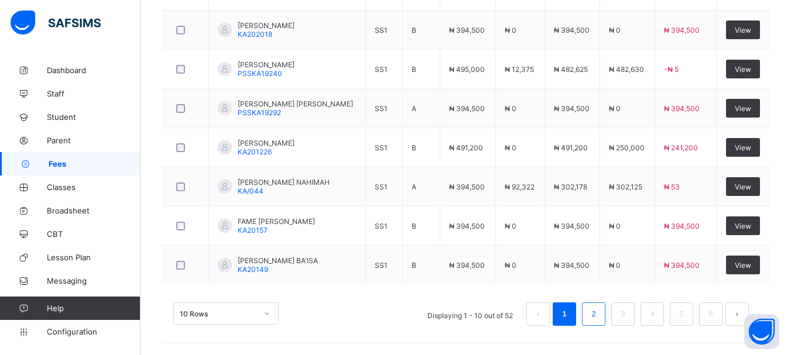
click at [599, 311] on link "2" at bounding box center [593, 314] width 11 height 15
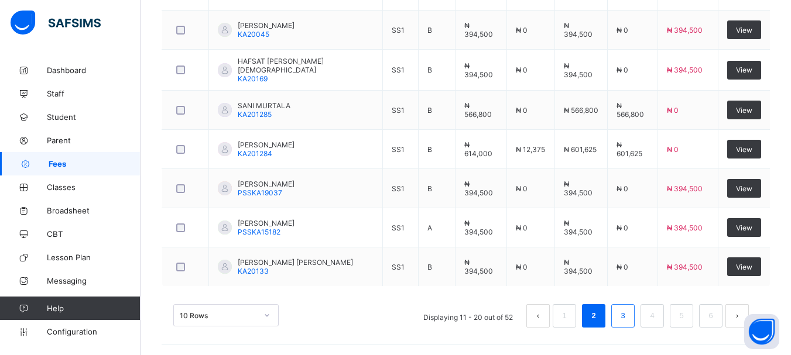
click at [635, 319] on li "3" at bounding box center [622, 316] width 23 height 23
